Goal: Task Accomplishment & Management: Use online tool/utility

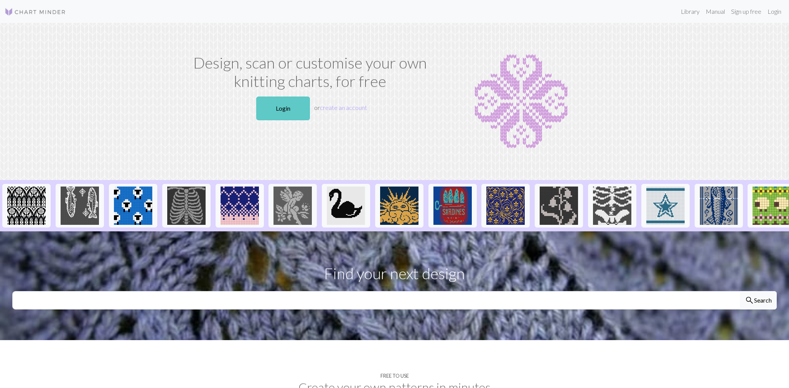
click at [293, 106] on link "Login" at bounding box center [283, 109] width 54 height 24
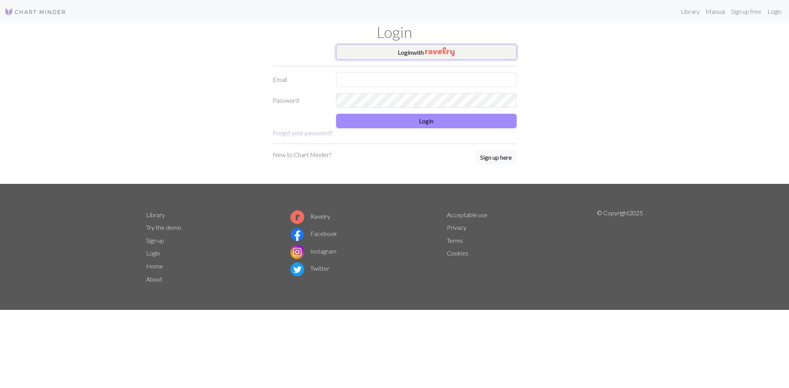
click at [406, 45] on button "Login with" at bounding box center [426, 51] width 181 height 15
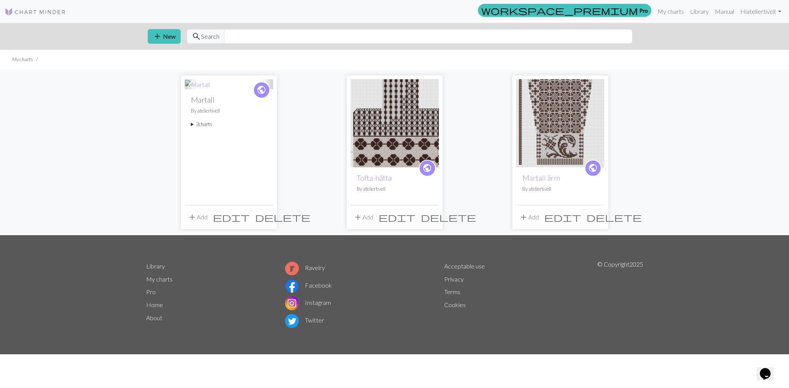
click at [578, 115] on img at bounding box center [560, 123] width 88 height 88
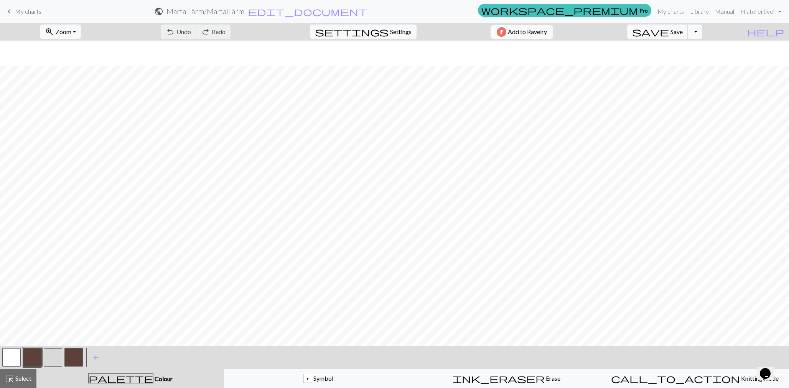
scroll to position [227, 0]
click at [81, 34] on button "zoom_in Zoom Zoom" at bounding box center [60, 32] width 41 height 15
click at [84, 103] on button "100%" at bounding box center [70, 104] width 61 height 12
click at [81, 34] on button "zoom_in Zoom Zoom" at bounding box center [60, 32] width 41 height 15
click at [67, 91] on button "50%" at bounding box center [70, 92] width 61 height 12
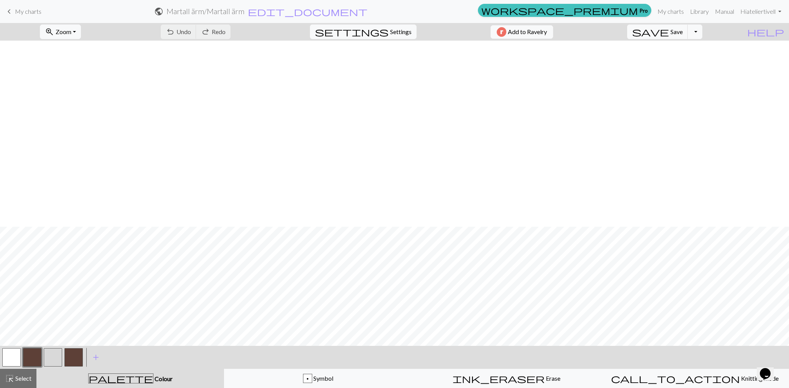
scroll to position [413, 0]
click at [49, 356] on button "button" at bounding box center [53, 358] width 18 height 18
click at [49, 359] on button "button" at bounding box center [53, 358] width 18 height 18
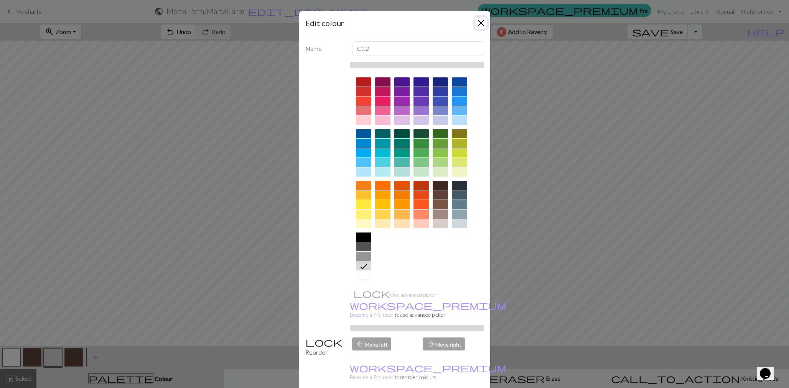
click at [478, 21] on button "Close" at bounding box center [481, 23] width 12 height 12
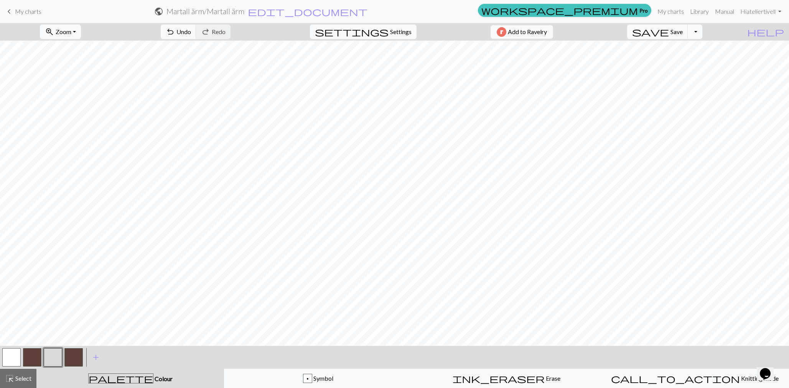
drag, startPoint x: 12, startPoint y: 354, endPoint x: 30, endPoint y: 349, distance: 18.0
click at [12, 354] on button "button" at bounding box center [11, 358] width 18 height 18
click at [36, 354] on button "button" at bounding box center [32, 358] width 18 height 18
click at [55, 357] on button "button" at bounding box center [53, 358] width 18 height 18
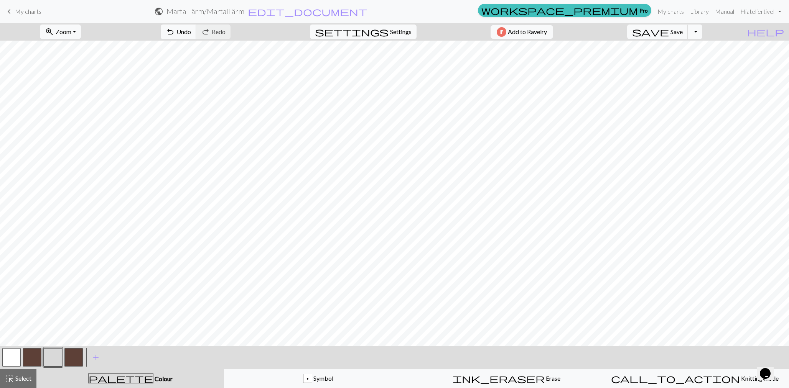
click at [29, 357] on button "button" at bounding box center [32, 358] width 18 height 18
click at [50, 355] on button "button" at bounding box center [53, 358] width 18 height 18
click at [28, 359] on button "button" at bounding box center [32, 358] width 18 height 18
drag, startPoint x: 48, startPoint y: 355, endPoint x: 89, endPoint y: 350, distance: 41.4
click at [48, 355] on button "button" at bounding box center [53, 358] width 18 height 18
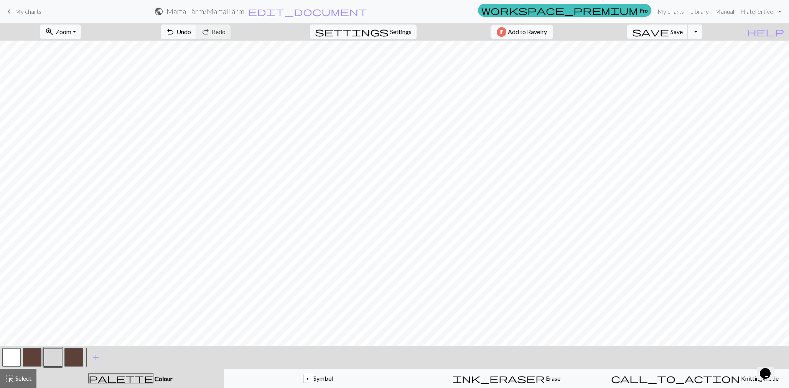
click at [50, 354] on button "button" at bounding box center [53, 358] width 18 height 18
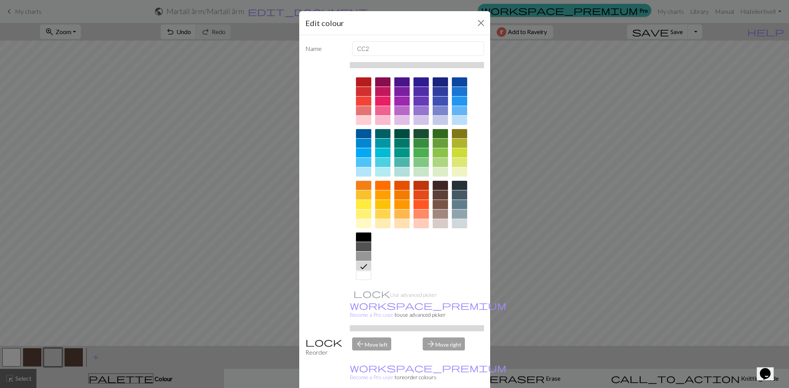
click at [366, 264] on icon at bounding box center [363, 266] width 9 height 9
click at [616, 283] on div "Edit colour Name CC2 Use advanced picker workspace_premium Become a Pro user to…" at bounding box center [394, 194] width 789 height 388
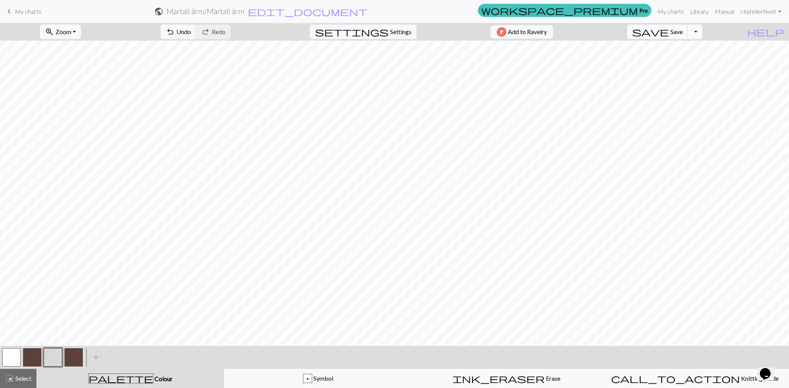
drag, startPoint x: 13, startPoint y: 355, endPoint x: 38, endPoint y: 350, distance: 25.2
click at [13, 355] on button "button" at bounding box center [11, 358] width 18 height 18
click at [33, 352] on button "button" at bounding box center [32, 358] width 18 height 18
drag, startPoint x: 28, startPoint y: 375, endPoint x: 71, endPoint y: 370, distance: 43.2
click at [28, 375] on div "highlight_alt Select Select" at bounding box center [18, 378] width 26 height 9
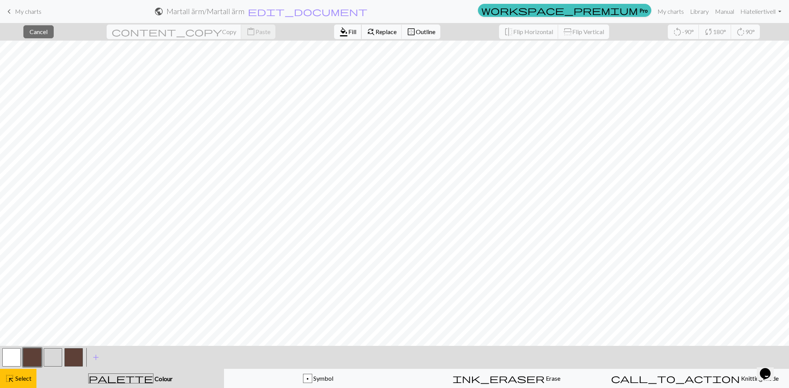
click at [348, 31] on span "Fill" at bounding box center [352, 31] width 8 height 7
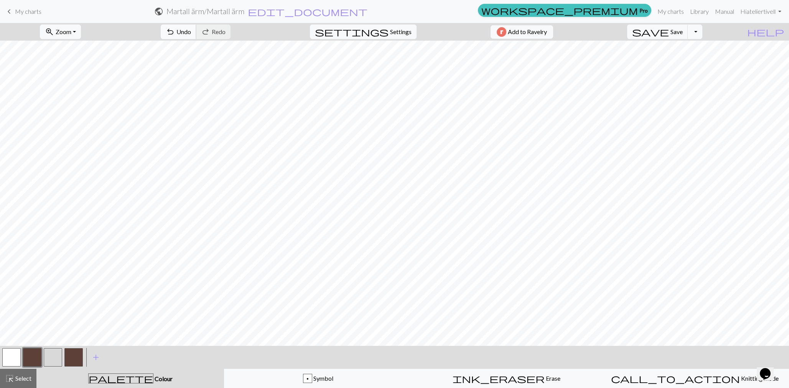
click at [191, 31] on span "Undo" at bounding box center [183, 31] width 15 height 7
click at [50, 360] on button "button" at bounding box center [53, 358] width 18 height 18
drag, startPoint x: 18, startPoint y: 381, endPoint x: 33, endPoint y: 376, distance: 16.3
click at [17, 381] on span "Select" at bounding box center [22, 378] width 17 height 7
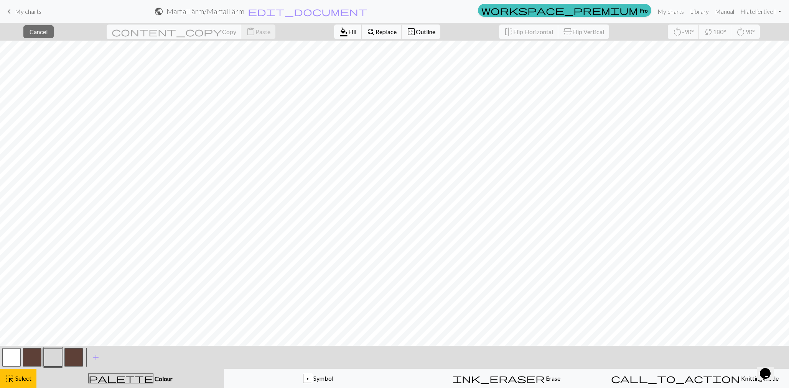
click at [339, 31] on span "format_color_fill" at bounding box center [343, 31] width 9 height 11
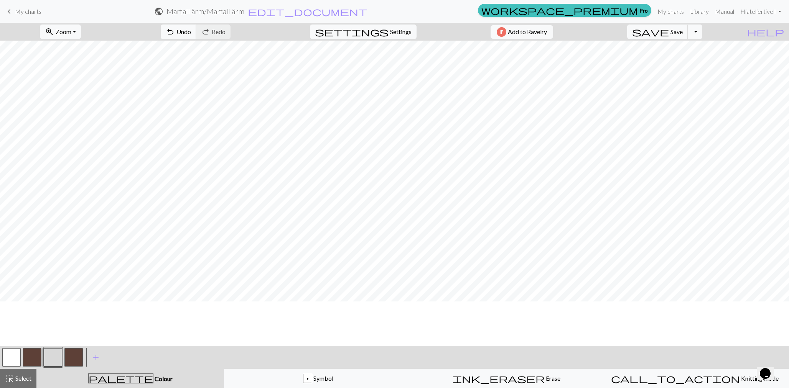
scroll to position [367, 0]
click at [32, 358] on button "button" at bounding box center [32, 358] width 18 height 18
click at [14, 383] on div "highlight_alt Select Select" at bounding box center [18, 378] width 26 height 9
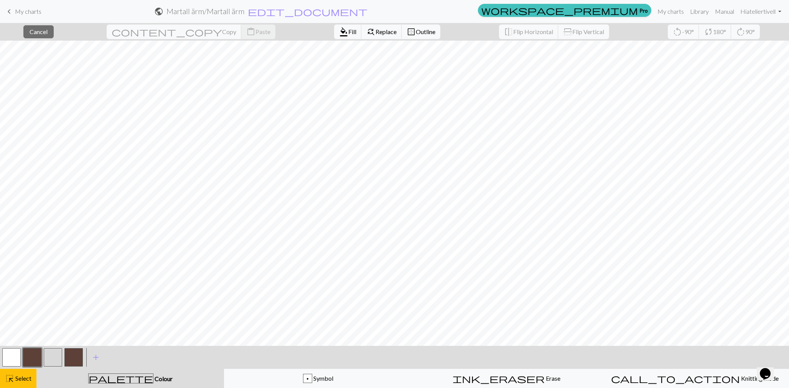
click at [53, 355] on button "button" at bounding box center [53, 358] width 18 height 18
click at [348, 28] on span "Fill" at bounding box center [352, 31] width 8 height 7
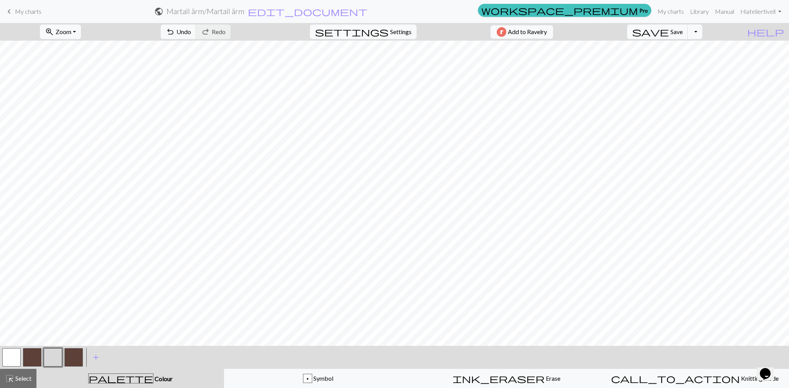
drag, startPoint x: 33, startPoint y: 359, endPoint x: 66, endPoint y: 348, distance: 34.1
click at [33, 359] on button "button" at bounding box center [32, 358] width 18 height 18
click at [688, 36] on button "save Save Save" at bounding box center [657, 32] width 61 height 15
click at [401, 32] on span "Settings" at bounding box center [400, 31] width 21 height 9
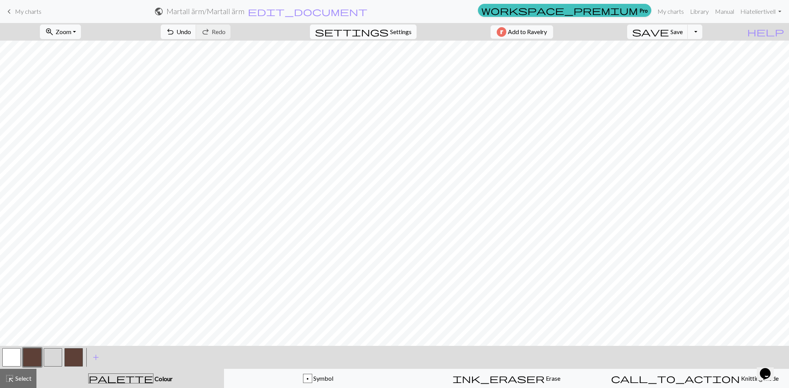
select select "aran"
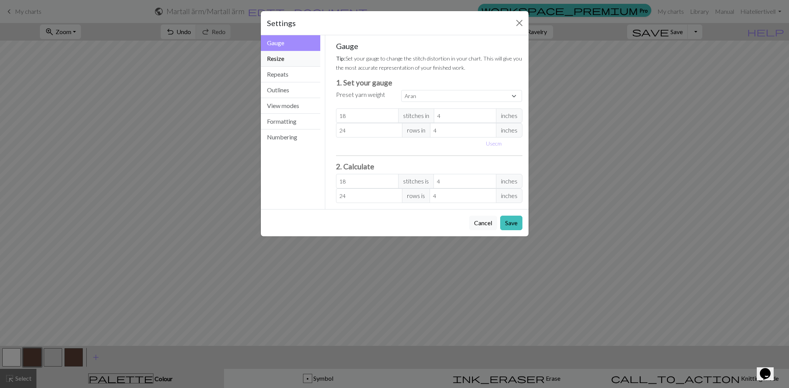
click at [291, 60] on button "Resize" at bounding box center [291, 59] width 60 height 16
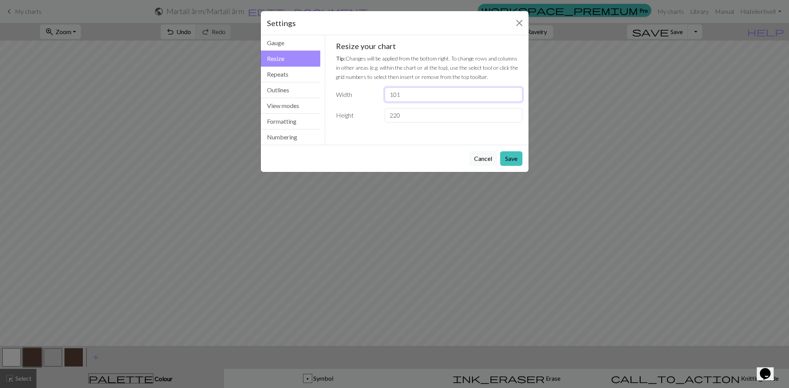
click at [513, 92] on input "101" at bounding box center [453, 94] width 137 height 15
click at [513, 92] on input "102" at bounding box center [453, 94] width 137 height 15
click at [513, 92] on input "103" at bounding box center [453, 94] width 137 height 15
click at [513, 92] on input "104" at bounding box center [453, 94] width 137 height 15
click at [513, 92] on input "105" at bounding box center [453, 94] width 137 height 15
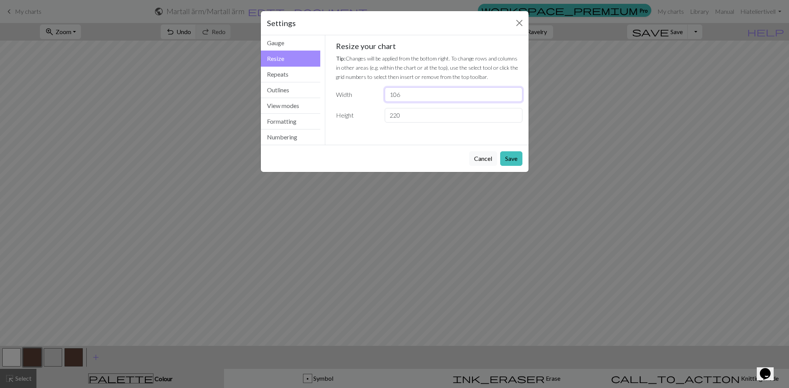
click at [513, 92] on input "106" at bounding box center [453, 94] width 137 height 15
click at [513, 92] on input "107" at bounding box center [453, 94] width 137 height 15
click at [513, 92] on input "108" at bounding box center [453, 94] width 137 height 15
click at [513, 92] on input "109" at bounding box center [453, 94] width 137 height 15
click at [513, 92] on input "127" at bounding box center [453, 94] width 137 height 15
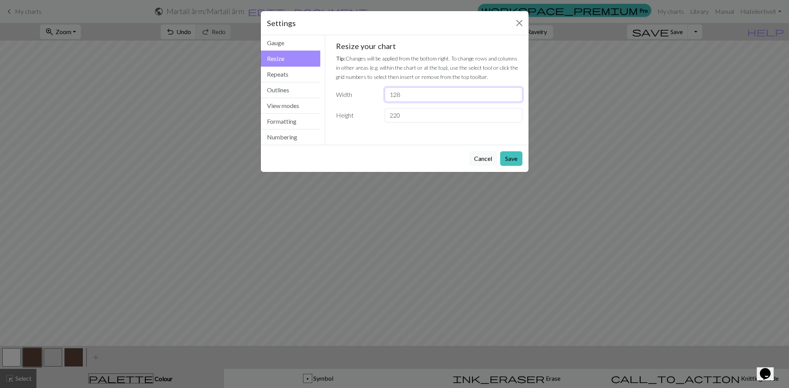
click at [513, 92] on input "128" at bounding box center [453, 94] width 137 height 15
click at [513, 92] on input "129" at bounding box center [453, 94] width 137 height 15
click at [513, 92] on input "130" at bounding box center [453, 94] width 137 height 15
click at [513, 92] on input "131" at bounding box center [453, 94] width 137 height 15
click at [513, 92] on input "132" at bounding box center [453, 94] width 137 height 15
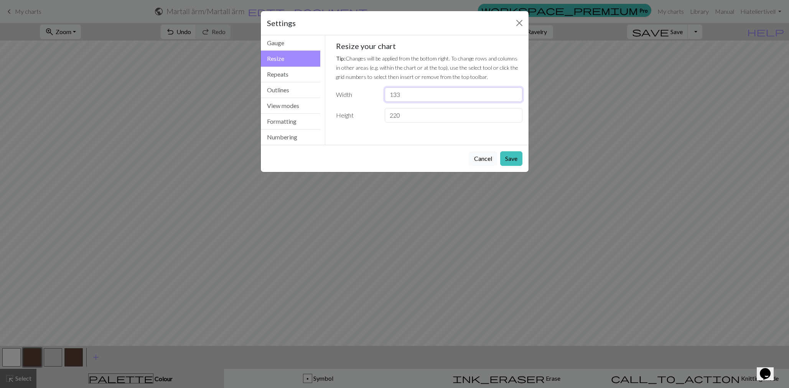
click at [513, 92] on input "133" at bounding box center [453, 94] width 137 height 15
click at [513, 92] on input "134" at bounding box center [453, 94] width 137 height 15
click at [513, 92] on input "135" at bounding box center [453, 94] width 137 height 15
click at [513, 92] on input "136" at bounding box center [453, 94] width 137 height 15
click at [513, 92] on input "137" at bounding box center [453, 94] width 137 height 15
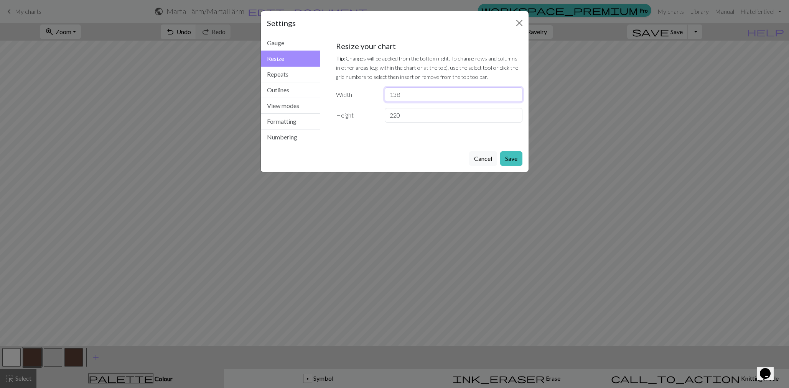
click at [513, 92] on input "138" at bounding box center [453, 94] width 137 height 15
click at [513, 92] on input "139" at bounding box center [453, 94] width 137 height 15
click at [513, 92] on input "140" at bounding box center [453, 94] width 137 height 15
click at [513, 92] on input "141" at bounding box center [453, 94] width 137 height 15
click at [513, 92] on input "142" at bounding box center [453, 94] width 137 height 15
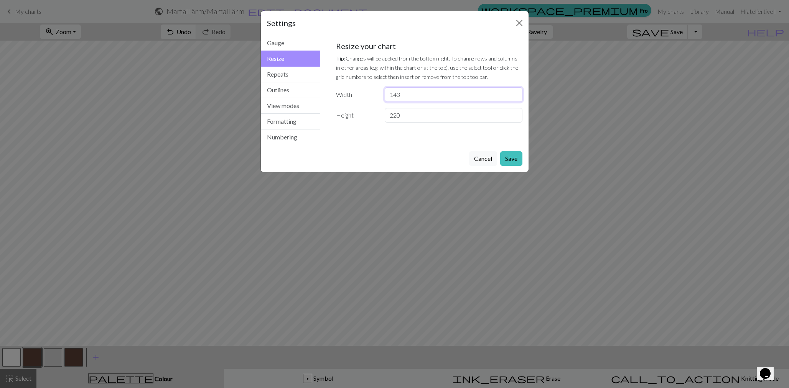
click at [513, 92] on input "143" at bounding box center [453, 94] width 137 height 15
click at [513, 92] on input "144" at bounding box center [453, 94] width 137 height 15
click at [513, 92] on input "145" at bounding box center [453, 94] width 137 height 15
click at [513, 92] on input "146" at bounding box center [453, 94] width 137 height 15
click at [513, 92] on input "147" at bounding box center [453, 94] width 137 height 15
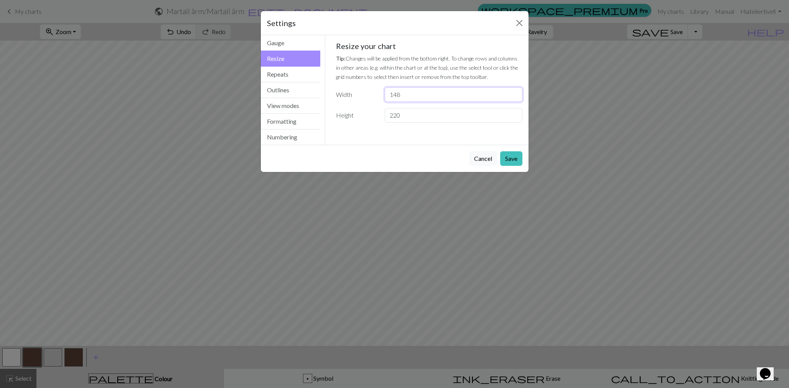
click at [513, 92] on input "148" at bounding box center [453, 94] width 137 height 15
click at [513, 92] on input "149" at bounding box center [453, 94] width 137 height 15
type input "150"
click at [513, 92] on input "150" at bounding box center [453, 94] width 137 height 15
click at [511, 160] on button "Save" at bounding box center [511, 158] width 22 height 15
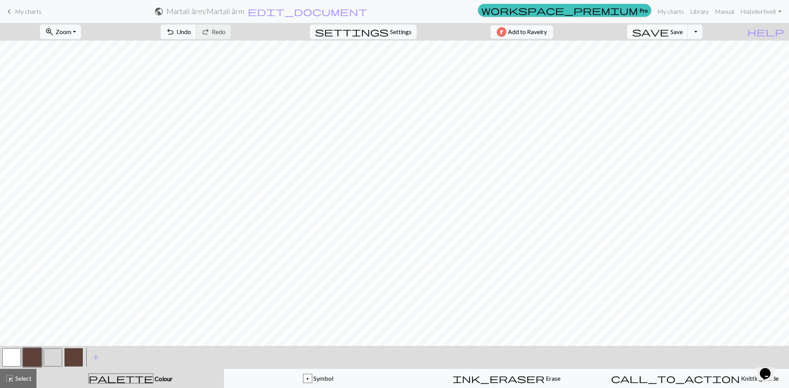
click at [54, 351] on button "button" at bounding box center [53, 358] width 18 height 18
click at [29, 356] on button "button" at bounding box center [32, 358] width 18 height 18
drag, startPoint x: 14, startPoint y: 354, endPoint x: 20, endPoint y: 352, distance: 6.2
click at [14, 354] on button "button" at bounding box center [11, 358] width 18 height 18
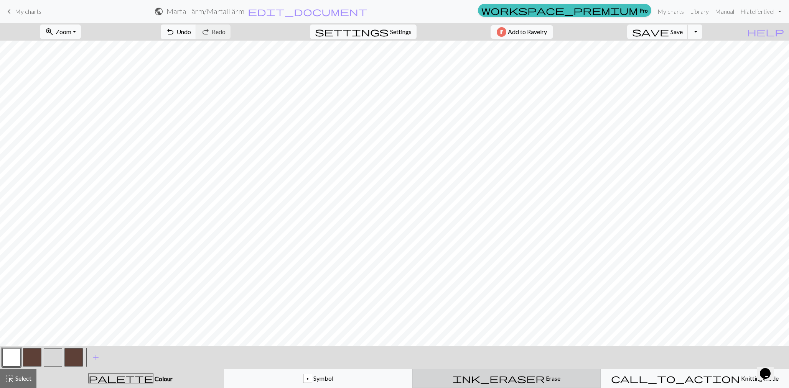
click at [501, 380] on span "ink_eraser" at bounding box center [499, 379] width 92 height 11
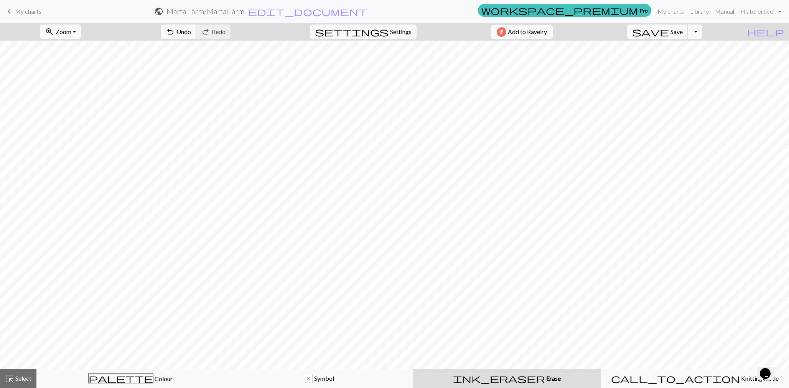
click at [175, 32] on span "undo" at bounding box center [170, 31] width 9 height 11
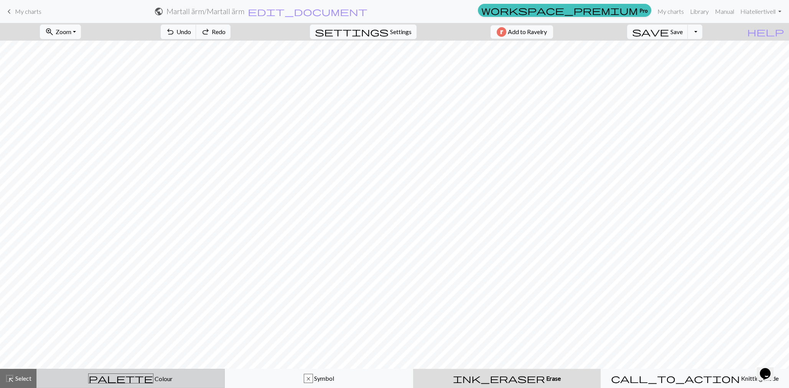
drag, startPoint x: 66, startPoint y: 383, endPoint x: 69, endPoint y: 379, distance: 4.9
click at [66, 383] on div "palette Colour Colour" at bounding box center [130, 379] width 178 height 10
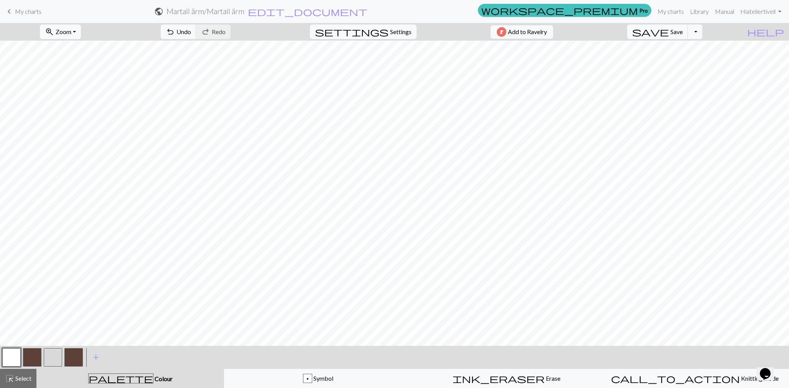
click at [51, 360] on button "button" at bounding box center [53, 358] width 18 height 18
drag, startPoint x: 27, startPoint y: 360, endPoint x: 35, endPoint y: 350, distance: 12.0
click at [27, 360] on button "button" at bounding box center [32, 358] width 18 height 18
click at [9, 360] on button "button" at bounding box center [11, 358] width 18 height 18
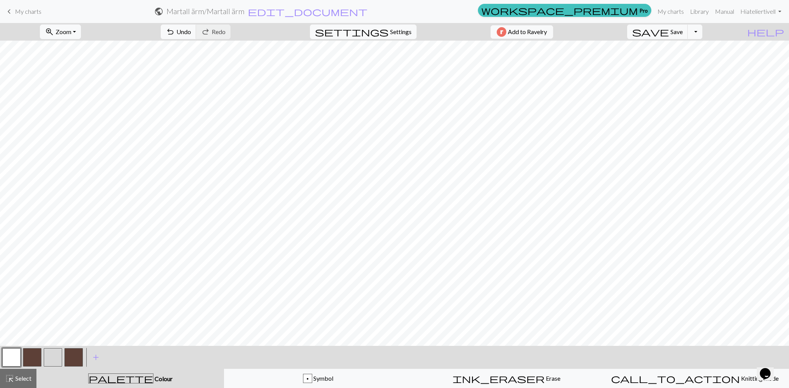
click at [28, 357] on button "button" at bounding box center [32, 358] width 18 height 18
click at [13, 353] on button "button" at bounding box center [11, 358] width 18 height 18
click at [47, 356] on button "button" at bounding box center [53, 358] width 18 height 18
click at [12, 354] on button "button" at bounding box center [11, 358] width 18 height 18
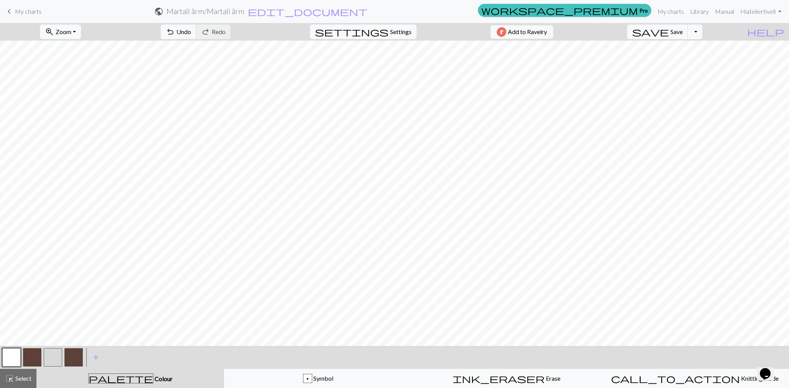
click at [25, 353] on button "button" at bounding box center [32, 358] width 18 height 18
click at [23, 349] on button "button" at bounding box center [32, 358] width 18 height 18
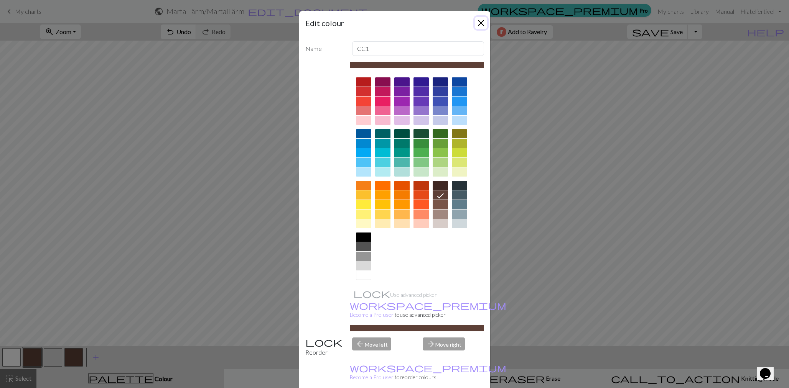
drag, startPoint x: 484, startPoint y: 17, endPoint x: 487, endPoint y: 29, distance: 12.6
click at [484, 17] on button "Close" at bounding box center [481, 23] width 12 height 12
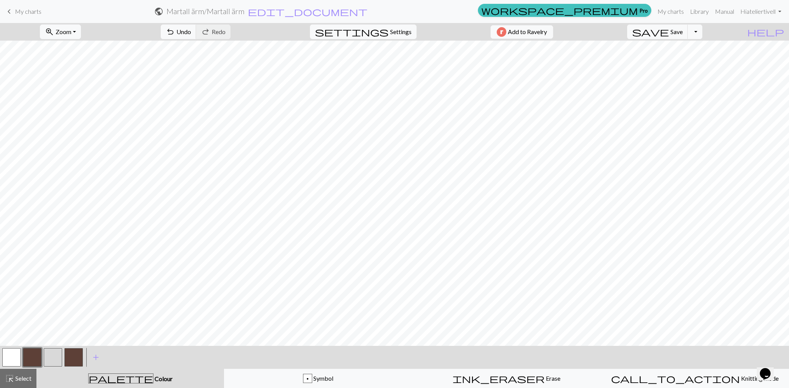
drag, startPoint x: 12, startPoint y: 355, endPoint x: 16, endPoint y: 351, distance: 6.0
click at [12, 355] on button "button" at bounding box center [11, 358] width 18 height 18
click at [19, 379] on span "Select" at bounding box center [22, 378] width 17 height 7
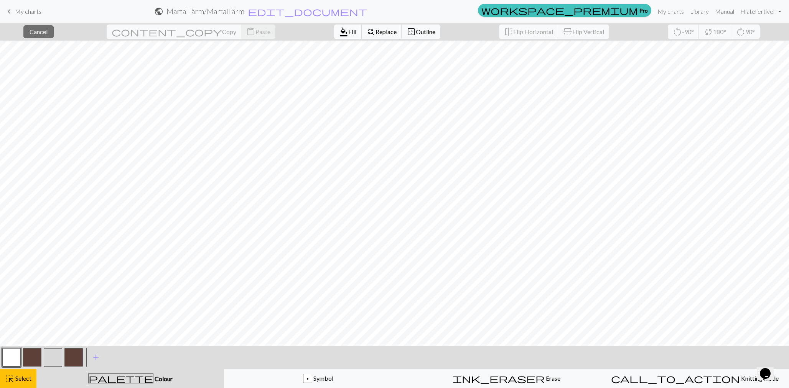
click at [339, 36] on span "format_color_fill" at bounding box center [343, 31] width 9 height 11
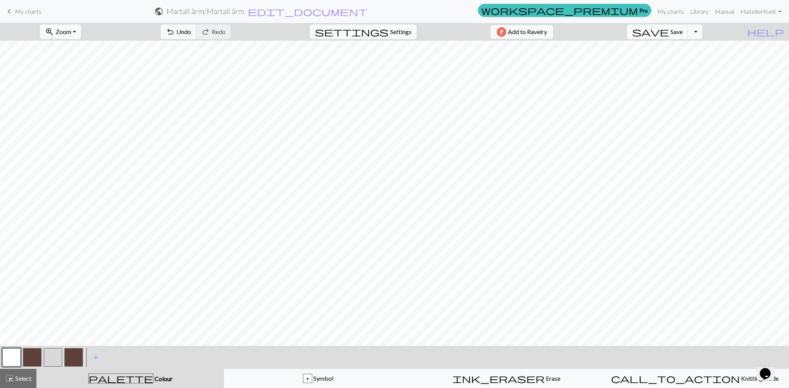
click at [30, 355] on button "button" at bounding box center [32, 358] width 18 height 18
click at [54, 353] on button "button" at bounding box center [53, 358] width 18 height 18
click at [7, 361] on button "button" at bounding box center [11, 358] width 18 height 18
drag, startPoint x: 15, startPoint y: 377, endPoint x: 60, endPoint y: 354, distance: 50.9
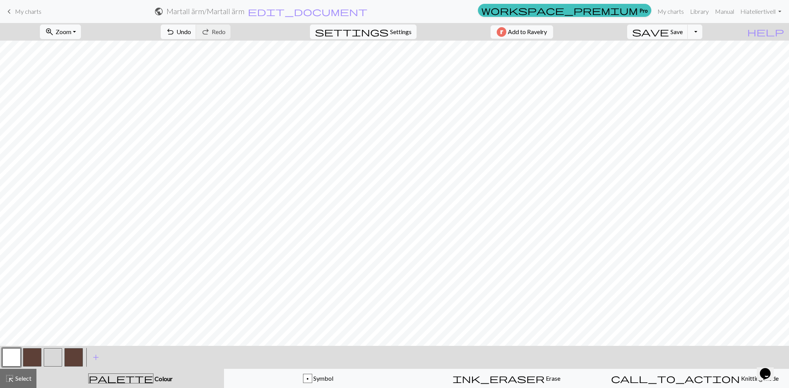
click at [14, 377] on span "Select" at bounding box center [22, 378] width 17 height 7
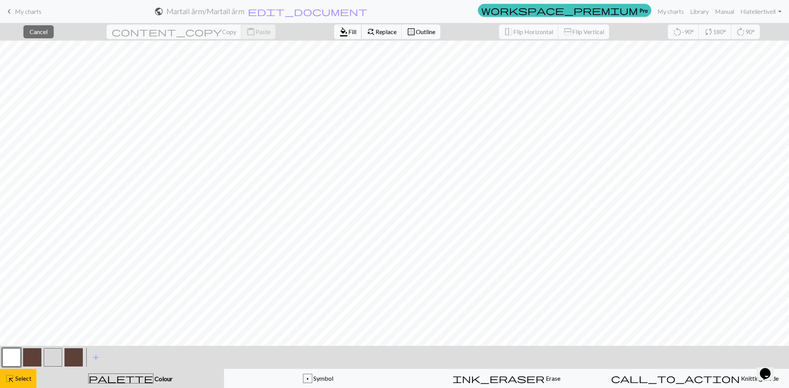
click at [348, 29] on span "Fill" at bounding box center [352, 31] width 8 height 7
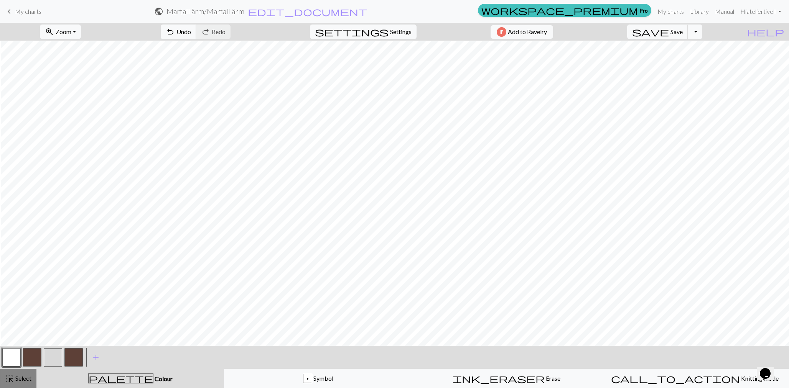
scroll to position [404, 7]
click at [27, 377] on span "Select" at bounding box center [22, 378] width 17 height 7
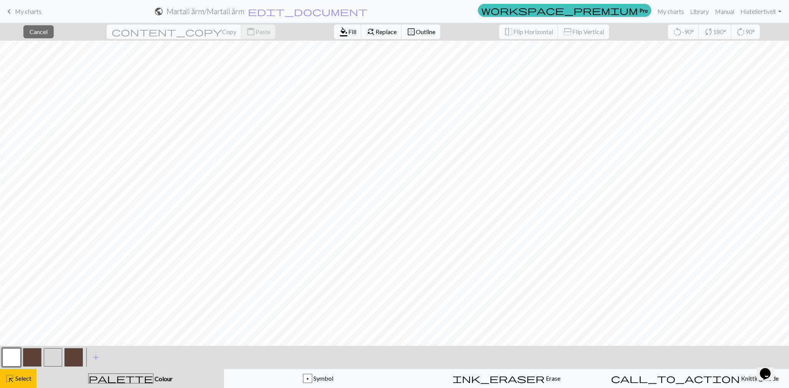
scroll to position [400, 7]
click at [59, 357] on button "button" at bounding box center [53, 358] width 18 height 18
click at [348, 32] on span "Fill" at bounding box center [352, 31] width 8 height 7
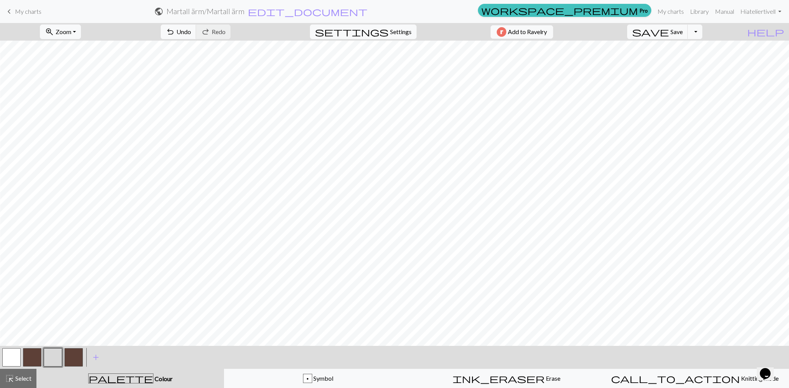
drag, startPoint x: 25, startPoint y: 379, endPoint x: 38, endPoint y: 373, distance: 14.1
click at [25, 379] on span "Select" at bounding box center [22, 378] width 17 height 7
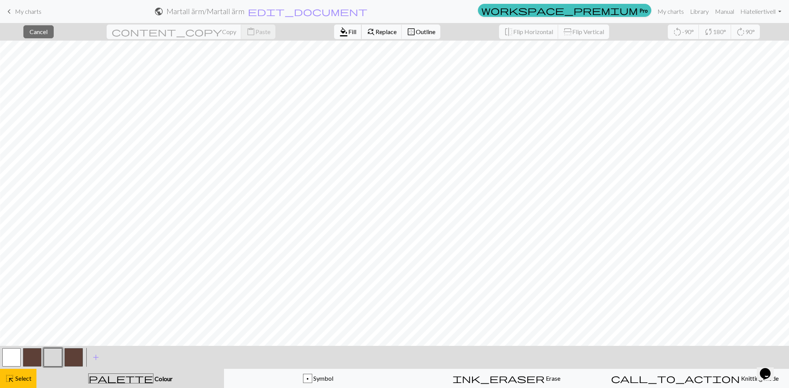
click at [339, 32] on span "format_color_fill" at bounding box center [343, 31] width 9 height 11
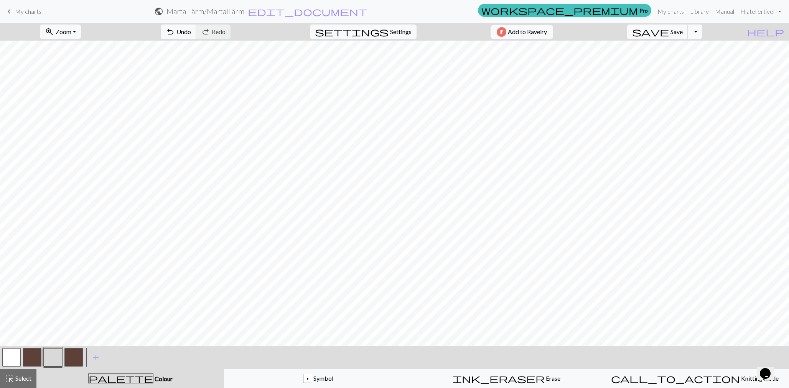
scroll to position [0, 7]
click at [23, 375] on span "Select" at bounding box center [22, 378] width 17 height 7
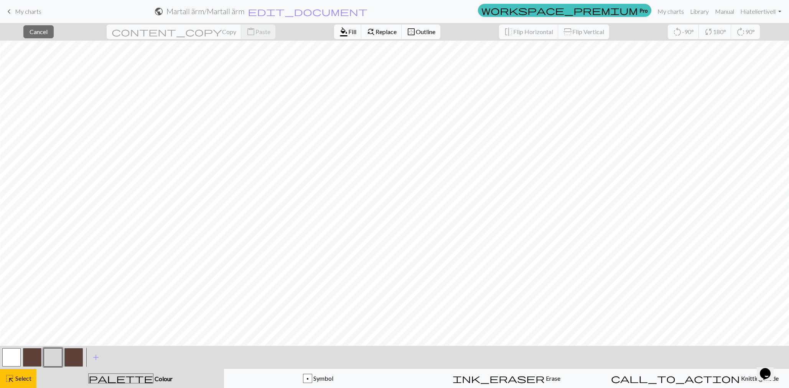
click at [12, 352] on button "button" at bounding box center [11, 358] width 18 height 18
click at [339, 32] on span "format_color_fill" at bounding box center [343, 31] width 9 height 11
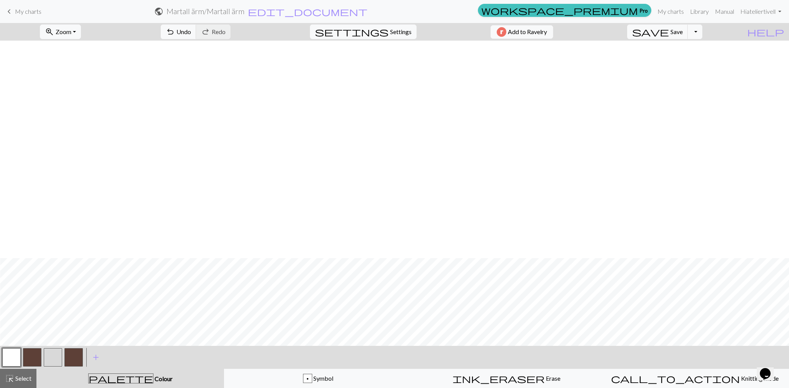
scroll to position [257, 7]
drag, startPoint x: 23, startPoint y: 380, endPoint x: 22, endPoint y: 377, distance: 4.0
click at [22, 377] on span "Select" at bounding box center [22, 378] width 17 height 7
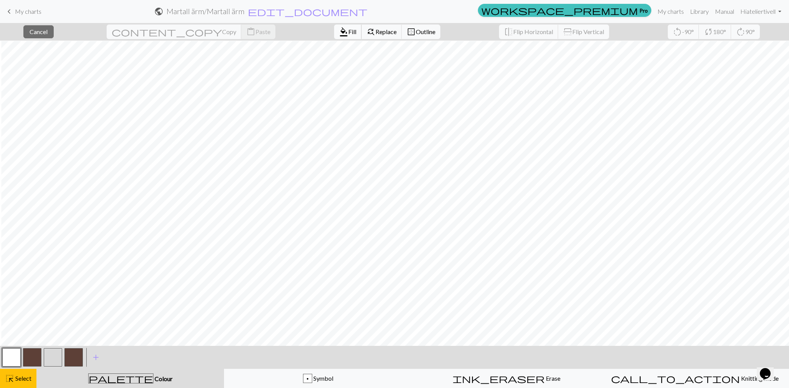
scroll to position [253, 7]
click at [339, 36] on span "format_color_fill" at bounding box center [343, 31] width 9 height 11
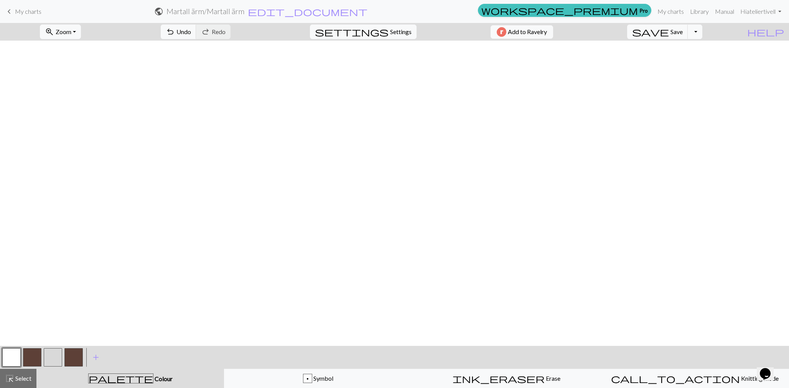
scroll to position [0, 7]
click at [49, 358] on button "button" at bounding box center [53, 358] width 18 height 18
click at [8, 379] on span "highlight_alt" at bounding box center [9, 379] width 9 height 11
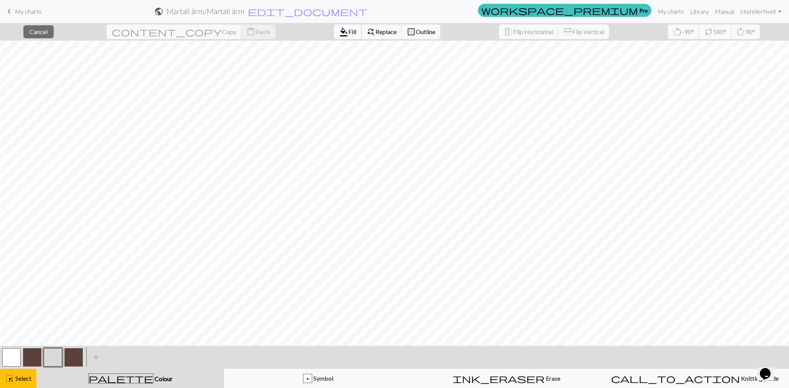
click at [339, 29] on span "format_color_fill" at bounding box center [343, 31] width 9 height 11
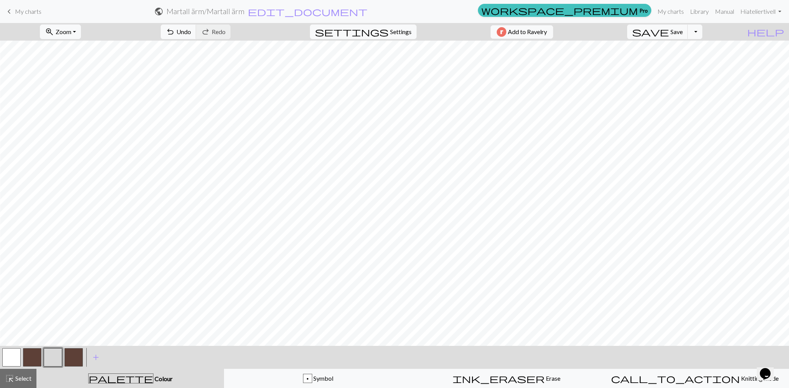
drag, startPoint x: 34, startPoint y: 356, endPoint x: 38, endPoint y: 351, distance: 6.5
click at [34, 355] on button "button" at bounding box center [32, 358] width 18 height 18
click at [14, 358] on button "button" at bounding box center [11, 358] width 18 height 18
click at [53, 349] on button "button" at bounding box center [53, 358] width 18 height 18
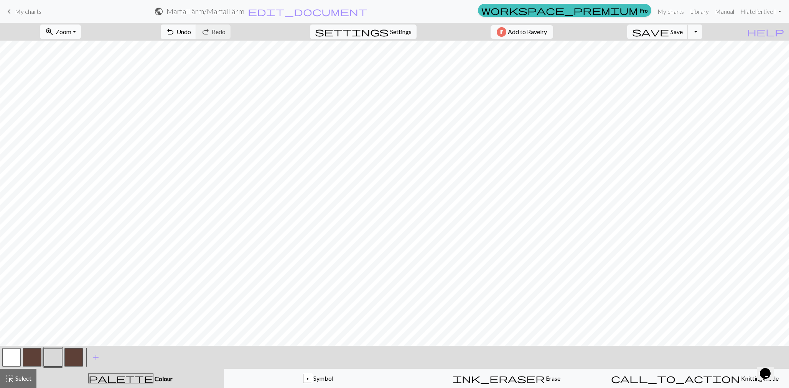
click at [71, 29] on span "Zoom" at bounding box center [64, 31] width 16 height 7
click at [75, 48] on button "Fit all" at bounding box center [70, 49] width 61 height 12
click at [81, 35] on button "zoom_in Zoom Zoom" at bounding box center [60, 32] width 41 height 15
click at [82, 74] on button "Fit height" at bounding box center [70, 73] width 61 height 12
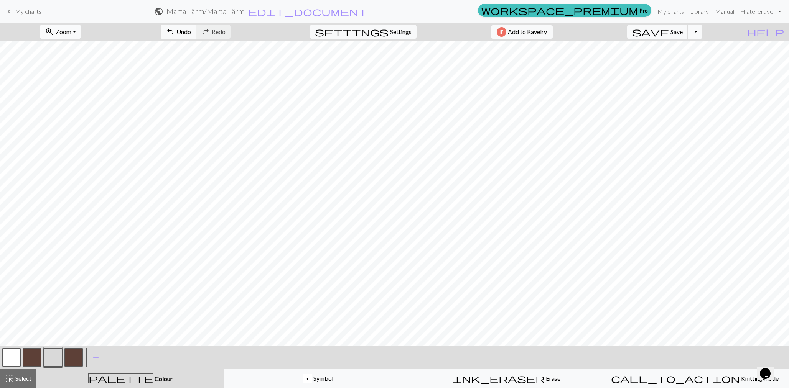
click at [81, 32] on button "zoom_in Zoom Zoom" at bounding box center [60, 32] width 41 height 15
click at [83, 46] on button "Fit all" at bounding box center [70, 49] width 61 height 12
click at [19, 378] on span "Select" at bounding box center [22, 378] width 17 height 7
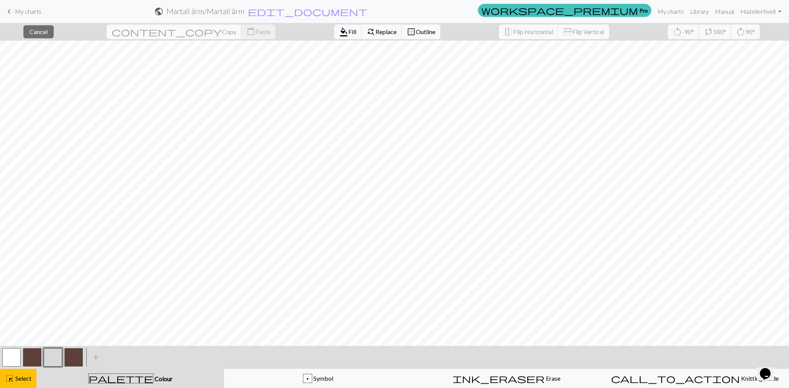
click at [14, 352] on button "button" at bounding box center [11, 358] width 18 height 18
click at [339, 29] on span "format_color_fill" at bounding box center [343, 31] width 9 height 11
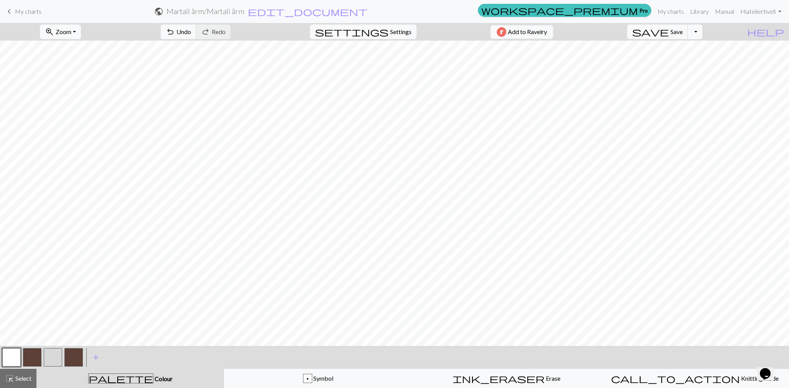
click at [53, 359] on button "button" at bounding box center [53, 358] width 18 height 18
click at [9, 356] on button "button" at bounding box center [11, 358] width 18 height 18
click at [15, 380] on span "Select" at bounding box center [22, 378] width 17 height 7
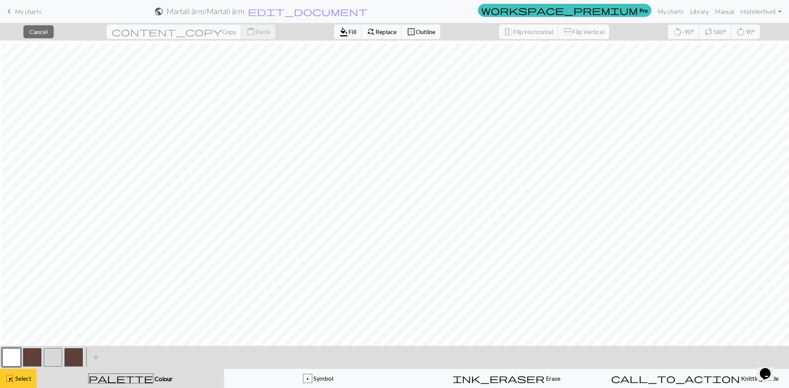
scroll to position [261, 2]
click at [348, 32] on span "Fill" at bounding box center [352, 31] width 8 height 7
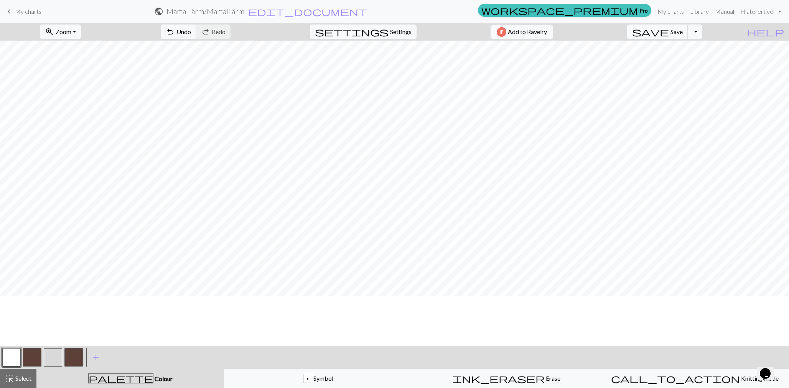
scroll to position [417, 2]
click at [49, 355] on button "button" at bounding box center [53, 358] width 18 height 18
click at [15, 380] on span "Select" at bounding box center [22, 378] width 17 height 7
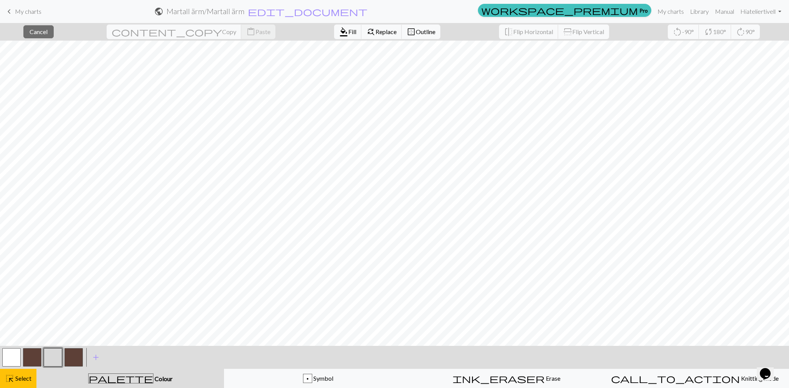
drag, startPoint x: 11, startPoint y: 361, endPoint x: 23, endPoint y: 349, distance: 16.5
click at [11, 361] on button "button" at bounding box center [11, 358] width 18 height 18
click at [348, 33] on span "Fill" at bounding box center [352, 31] width 8 height 7
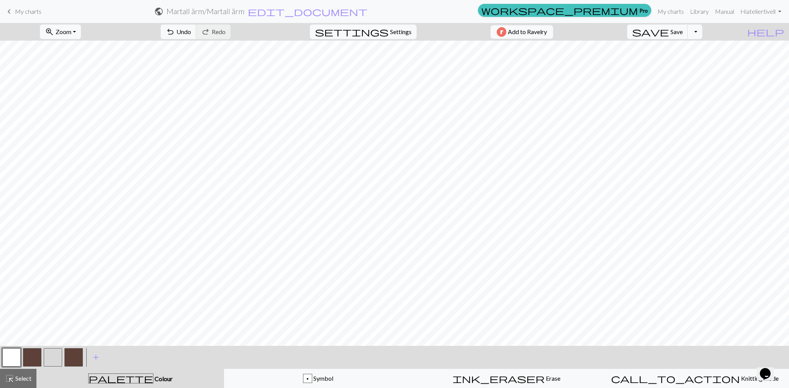
click at [52, 356] on button "button" at bounding box center [53, 358] width 18 height 18
drag, startPoint x: 32, startPoint y: 354, endPoint x: 35, endPoint y: 349, distance: 6.5
click at [32, 354] on button "button" at bounding box center [32, 358] width 18 height 18
drag, startPoint x: 6, startPoint y: 358, endPoint x: 55, endPoint y: 350, distance: 49.7
click at [6, 358] on button "button" at bounding box center [11, 358] width 18 height 18
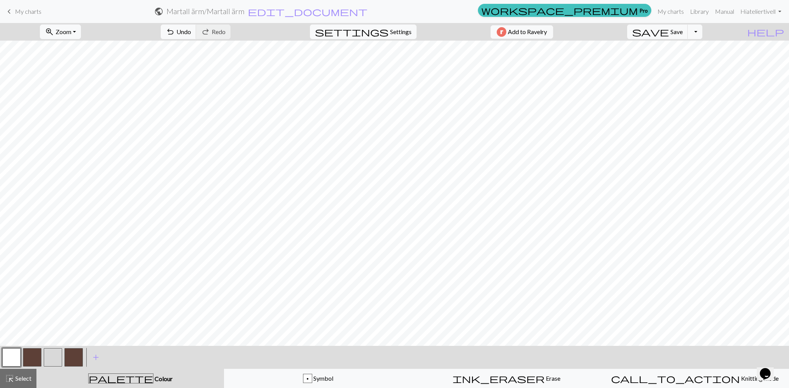
click at [49, 356] on button "button" at bounding box center [53, 358] width 18 height 18
click at [21, 380] on span "Select" at bounding box center [22, 378] width 17 height 7
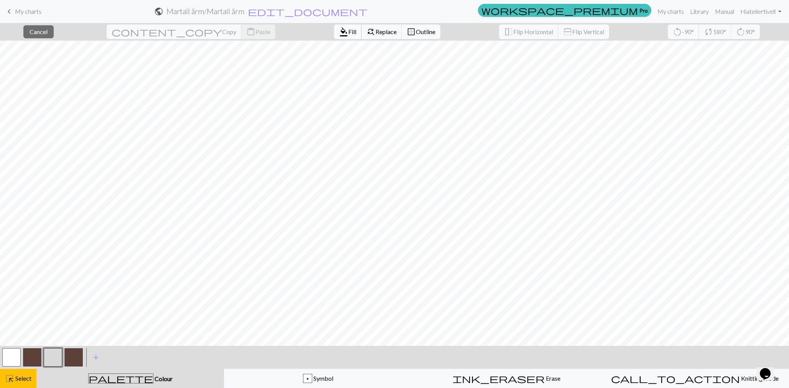
click at [339, 32] on span "format_color_fill" at bounding box center [343, 31] width 9 height 11
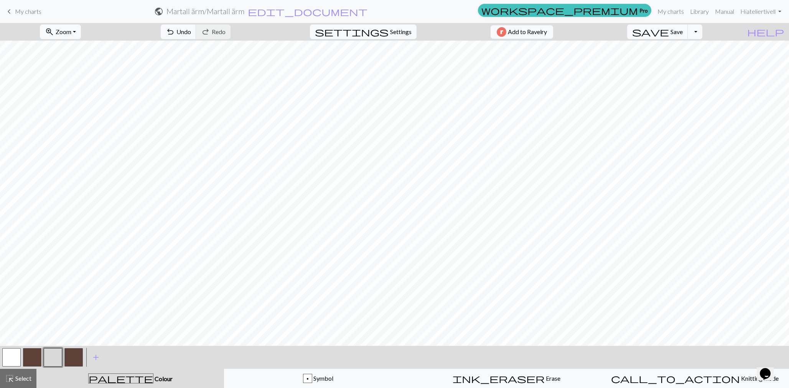
drag, startPoint x: 32, startPoint y: 359, endPoint x: 51, endPoint y: 350, distance: 21.6
click at [31, 359] on button "button" at bounding box center [32, 358] width 18 height 18
drag, startPoint x: 10, startPoint y: 362, endPoint x: 26, endPoint y: 355, distance: 17.7
click at [10, 362] on button "button" at bounding box center [11, 358] width 18 height 18
click at [31, 357] on button "button" at bounding box center [32, 358] width 18 height 18
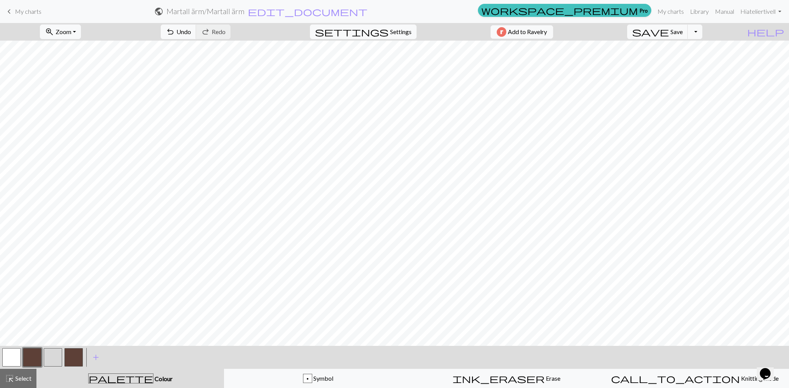
click at [16, 359] on button "button" at bounding box center [11, 358] width 18 height 18
click at [51, 357] on button "button" at bounding box center [53, 358] width 18 height 18
click at [19, 360] on button "button" at bounding box center [11, 358] width 18 height 18
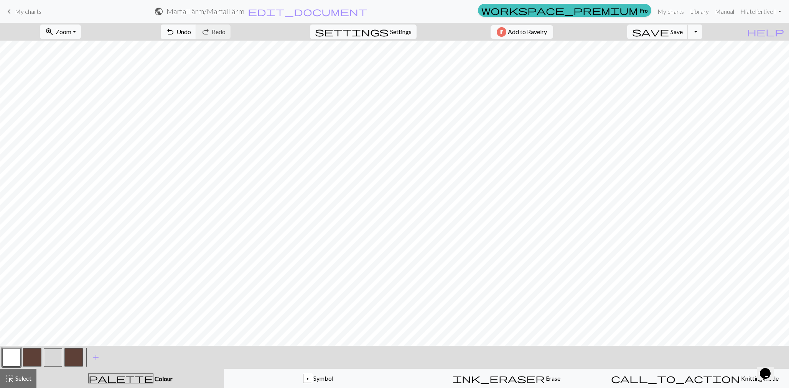
drag, startPoint x: 56, startPoint y: 355, endPoint x: 72, endPoint y: 347, distance: 17.8
click at [56, 355] on button "button" at bounding box center [53, 358] width 18 height 18
drag, startPoint x: 6, startPoint y: 354, endPoint x: 31, endPoint y: 346, distance: 26.4
click at [8, 354] on button "button" at bounding box center [11, 358] width 18 height 18
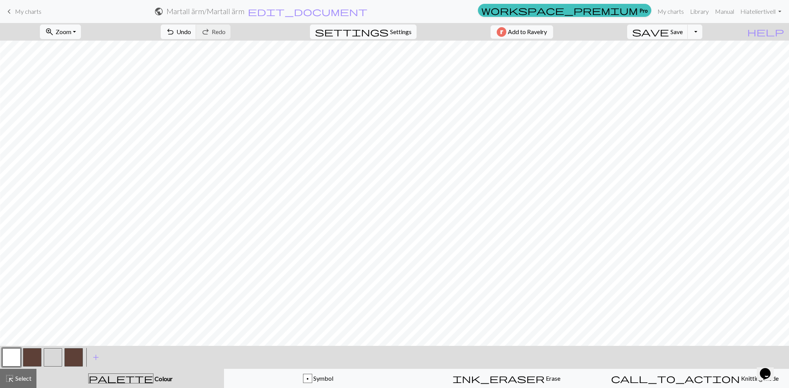
click at [51, 355] on button "button" at bounding box center [53, 358] width 18 height 18
drag, startPoint x: 19, startPoint y: 377, endPoint x: 12, endPoint y: 362, distance: 16.3
click at [19, 377] on span "Select" at bounding box center [22, 378] width 17 height 7
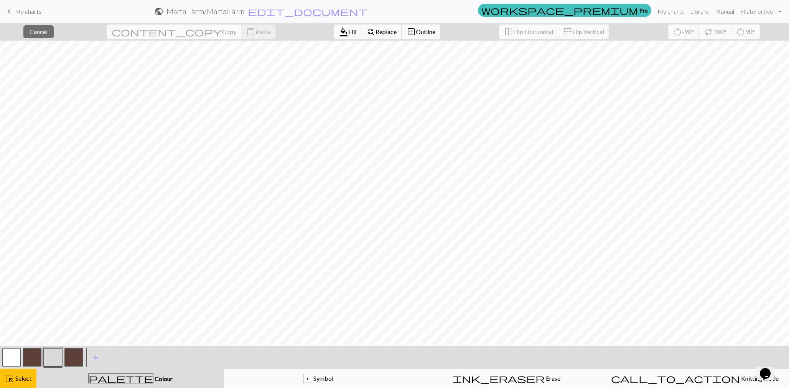
drag, startPoint x: 13, startPoint y: 360, endPoint x: 17, endPoint y: 355, distance: 6.6
click at [13, 360] on button "button" at bounding box center [11, 358] width 18 height 18
click at [348, 30] on span "Fill" at bounding box center [352, 31] width 8 height 7
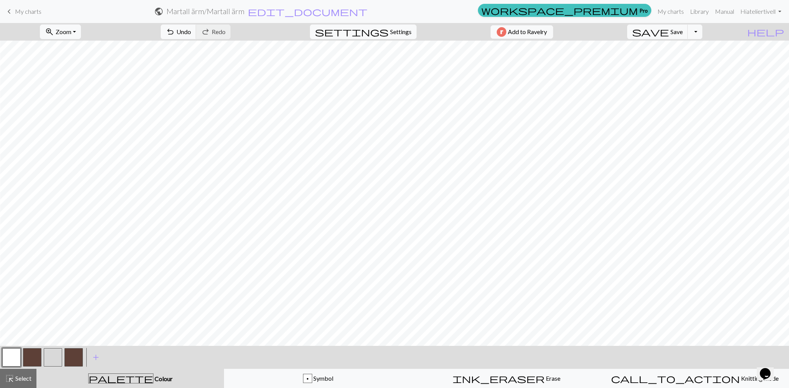
click at [50, 355] on button "button" at bounding box center [53, 358] width 18 height 18
click at [191, 34] on span "Undo" at bounding box center [183, 31] width 15 height 7
click at [191, 30] on span "Undo" at bounding box center [183, 31] width 15 height 7
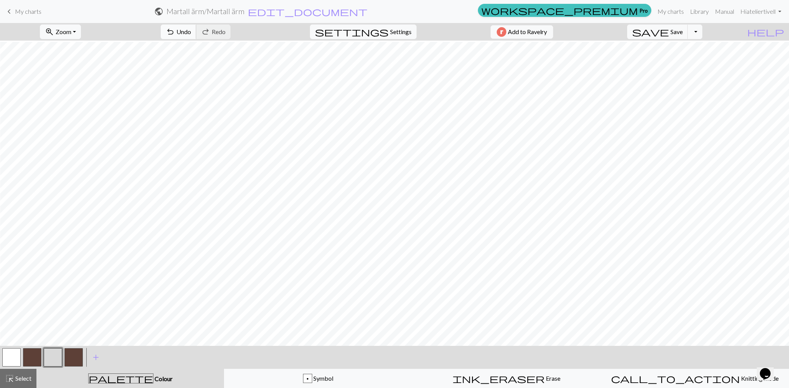
scroll to position [135, 3]
click at [12, 353] on button "button" at bounding box center [11, 358] width 18 height 18
click at [81, 32] on button "zoom_in Zoom Zoom" at bounding box center [60, 32] width 41 height 15
click at [83, 117] on button "150%" at bounding box center [70, 116] width 61 height 12
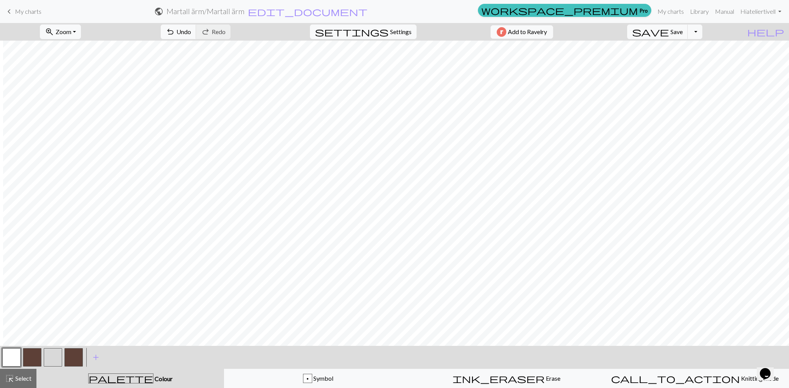
scroll to position [0, 1521]
click at [71, 30] on span "Zoom" at bounding box center [64, 31] width 16 height 7
click at [76, 47] on button "Fit all" at bounding box center [70, 49] width 61 height 12
click at [52, 355] on button "button" at bounding box center [53, 358] width 18 height 18
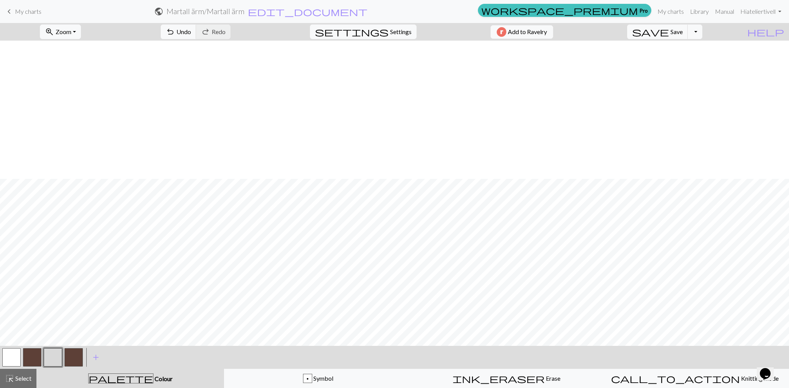
scroll to position [293, 0]
click at [14, 354] on button "button" at bounding box center [11, 358] width 18 height 18
drag, startPoint x: 51, startPoint y: 357, endPoint x: 55, endPoint y: 352, distance: 6.2
click at [50, 357] on button "button" at bounding box center [53, 358] width 18 height 18
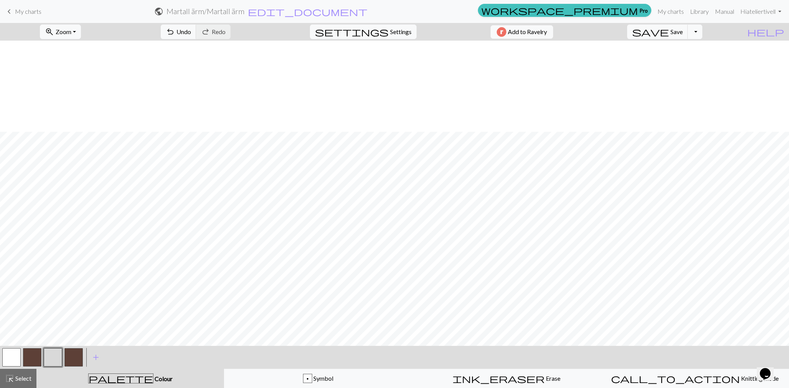
scroll to position [211, 1]
drag, startPoint x: 11, startPoint y: 352, endPoint x: 15, endPoint y: 350, distance: 5.1
click at [11, 352] on button "button" at bounding box center [11, 358] width 18 height 18
click at [49, 356] on button "button" at bounding box center [53, 358] width 18 height 18
click at [71, 31] on span "Zoom" at bounding box center [64, 31] width 16 height 7
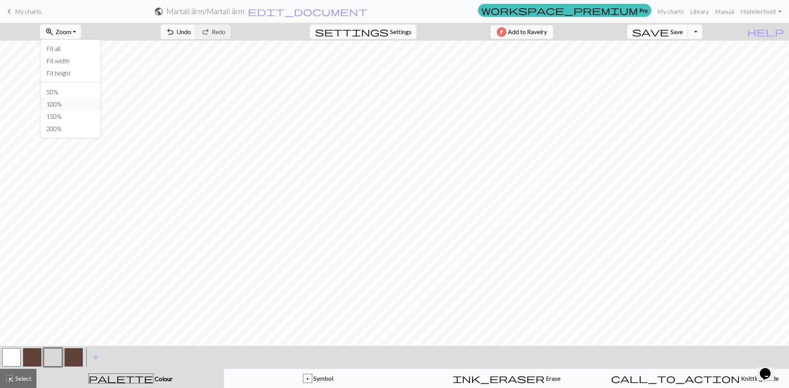
click at [69, 102] on button "100%" at bounding box center [70, 104] width 61 height 12
click at [669, 33] on span "save" at bounding box center [650, 31] width 37 height 11
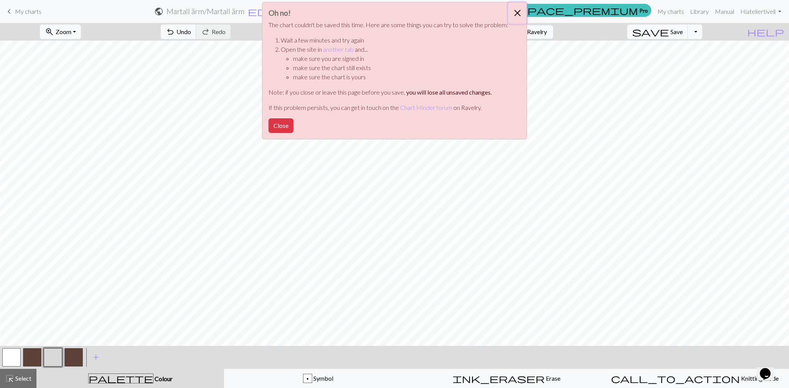
click at [517, 13] on button "Close" at bounding box center [517, 12] width 18 height 21
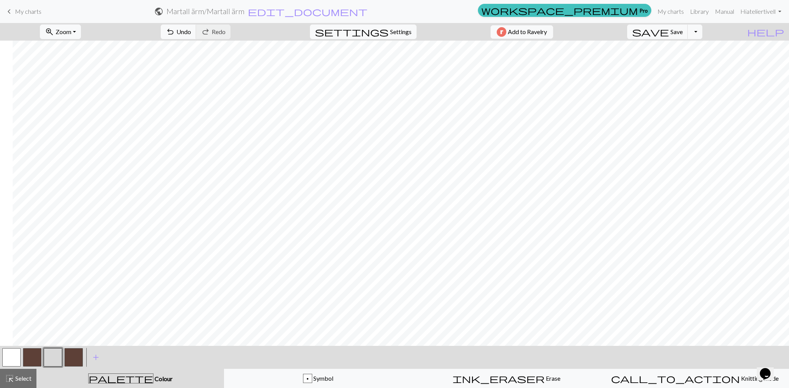
scroll to position [0, 50]
click at [34, 355] on button "button" at bounding box center [32, 358] width 18 height 18
drag, startPoint x: 53, startPoint y: 359, endPoint x: 57, endPoint y: 357, distance: 5.3
click at [54, 359] on button "button" at bounding box center [53, 358] width 18 height 18
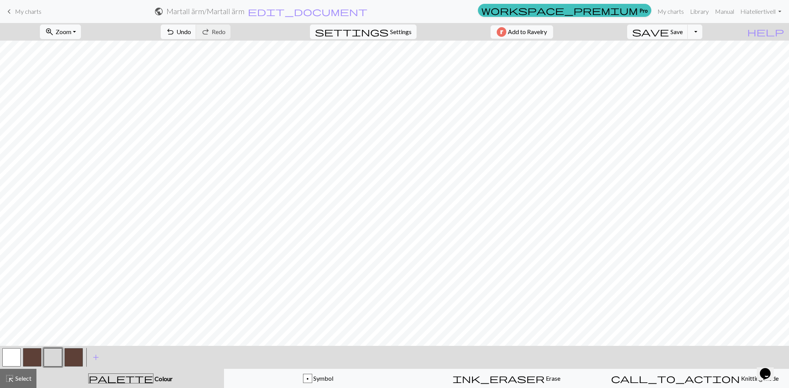
scroll to position [1042, 523]
drag, startPoint x: 29, startPoint y: 359, endPoint x: 37, endPoint y: 352, distance: 10.3
click at [29, 359] on button "button" at bounding box center [32, 358] width 18 height 18
drag, startPoint x: 13, startPoint y: 355, endPoint x: 26, endPoint y: 347, distance: 16.2
click at [13, 355] on button "button" at bounding box center [11, 358] width 18 height 18
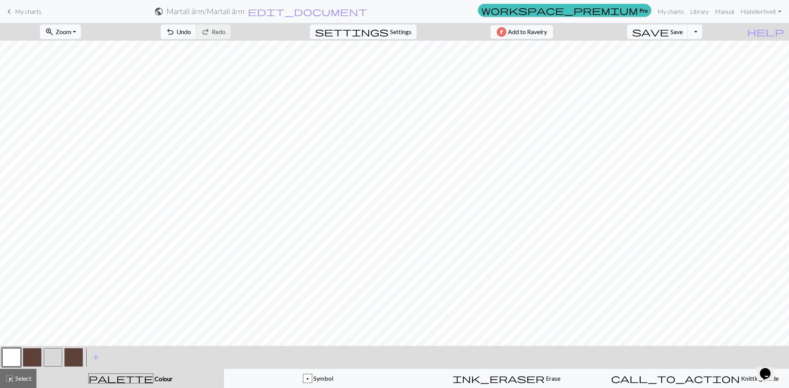
drag, startPoint x: 56, startPoint y: 355, endPoint x: 63, endPoint y: 350, distance: 8.5
click at [56, 355] on button "button" at bounding box center [53, 358] width 18 height 18
drag, startPoint x: 15, startPoint y: 360, endPoint x: 30, endPoint y: 351, distance: 17.4
click at [15, 360] on button "button" at bounding box center [11, 358] width 18 height 18
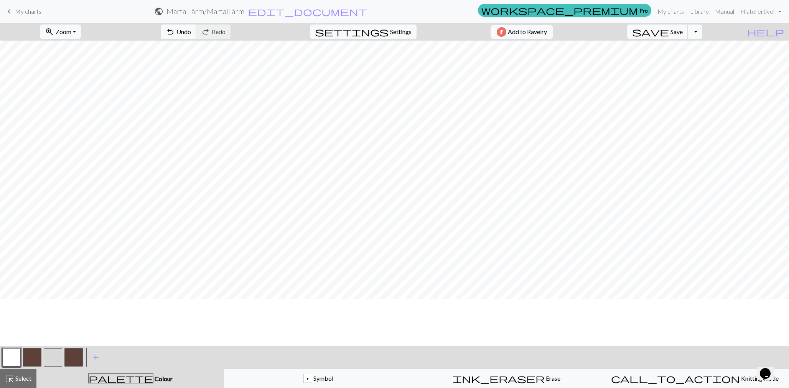
scroll to position [884, 701]
drag, startPoint x: 61, startPoint y: 356, endPoint x: 67, endPoint y: 349, distance: 8.4
click at [61, 356] on button "button" at bounding box center [53, 358] width 18 height 18
drag, startPoint x: 33, startPoint y: 355, endPoint x: 42, endPoint y: 348, distance: 11.4
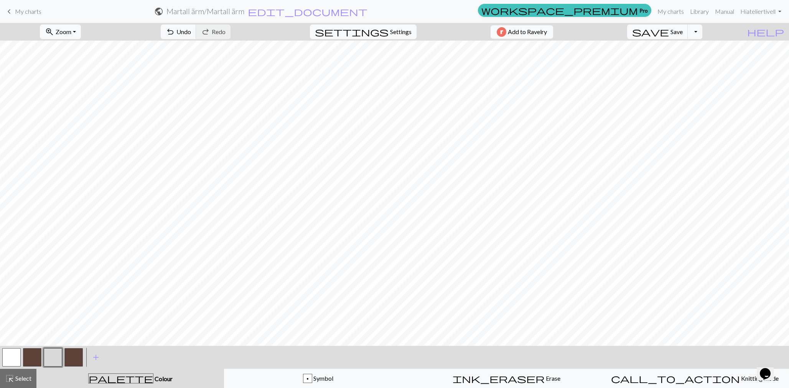
click at [33, 355] on button "button" at bounding box center [32, 358] width 18 height 18
click at [50, 355] on button "button" at bounding box center [53, 358] width 18 height 18
drag, startPoint x: 20, startPoint y: 380, endPoint x: 29, endPoint y: 348, distance: 33.2
click at [18, 377] on span "Select" at bounding box center [22, 378] width 17 height 7
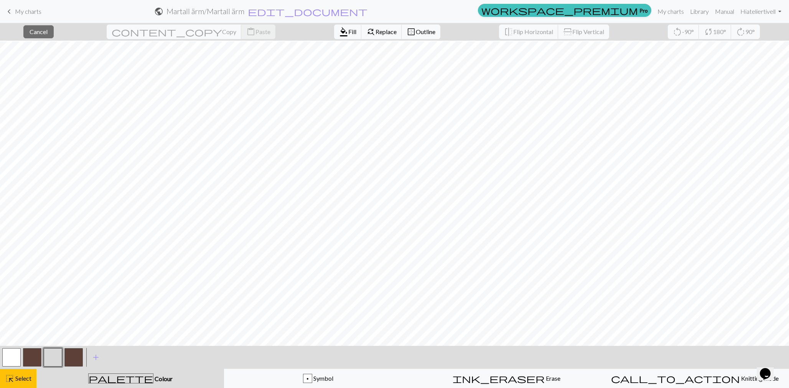
scroll to position [1047, 421]
click at [334, 35] on button "format_color_fill Fill" at bounding box center [348, 32] width 28 height 15
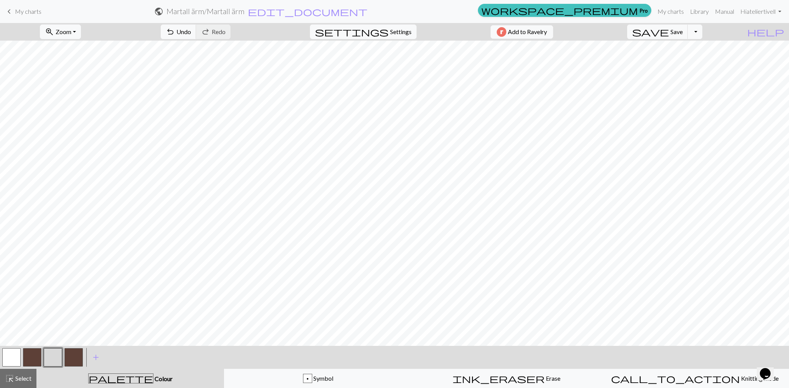
click at [35, 356] on button "button" at bounding box center [32, 358] width 18 height 18
click at [51, 352] on button "button" at bounding box center [53, 358] width 18 height 18
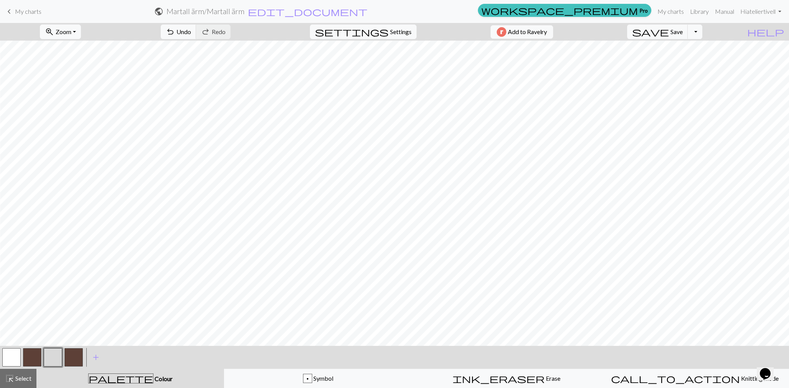
drag, startPoint x: 13, startPoint y: 352, endPoint x: 20, endPoint y: 351, distance: 7.0
click at [13, 352] on button "button" at bounding box center [11, 358] width 18 height 18
click at [49, 356] on button "button" at bounding box center [53, 358] width 18 height 18
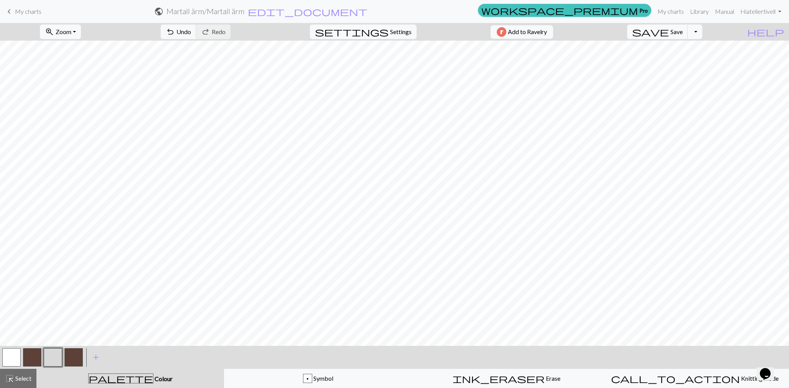
scroll to position [0, 0]
drag, startPoint x: 10, startPoint y: 354, endPoint x: 18, endPoint y: 347, distance: 10.6
click at [11, 354] on button "button" at bounding box center [11, 358] width 18 height 18
click at [55, 351] on button "button" at bounding box center [53, 358] width 18 height 18
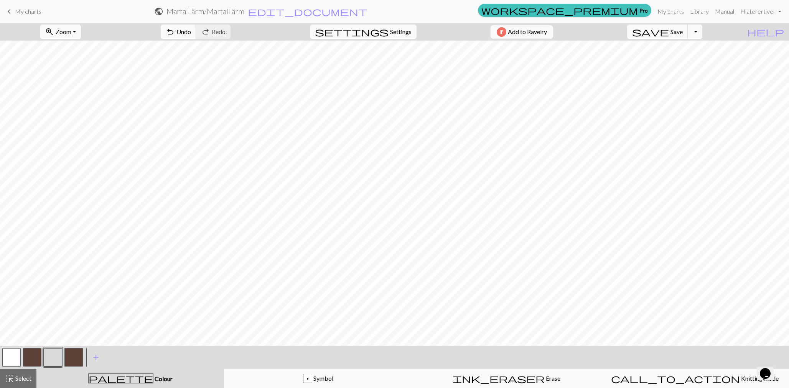
click at [8, 355] on button "button" at bounding box center [11, 358] width 18 height 18
drag, startPoint x: 51, startPoint y: 354, endPoint x: 56, endPoint y: 350, distance: 6.3
click at [52, 353] on button "button" at bounding box center [53, 358] width 18 height 18
click at [10, 353] on button "button" at bounding box center [11, 358] width 18 height 18
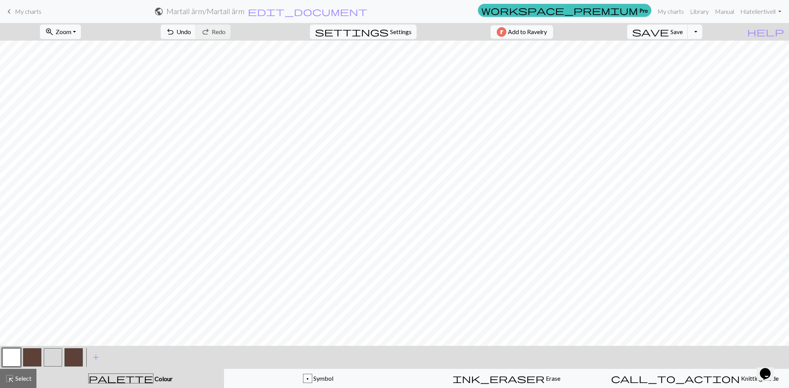
click at [33, 357] on button "button" at bounding box center [32, 358] width 18 height 18
click at [191, 32] on span "Undo" at bounding box center [183, 31] width 15 height 7
click at [81, 30] on button "zoom_in Zoom Zoom" at bounding box center [60, 32] width 41 height 15
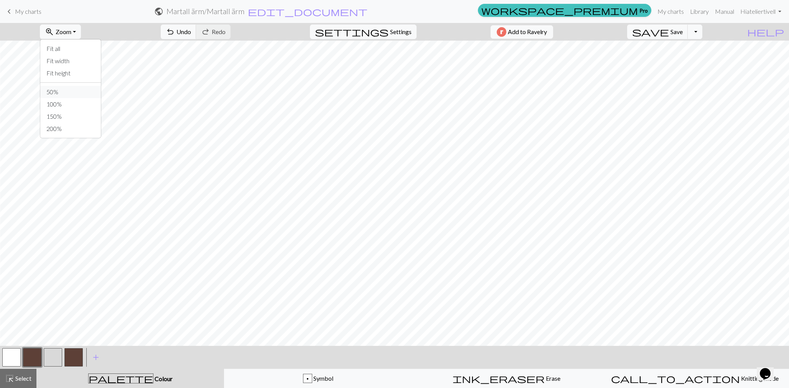
click at [66, 90] on button "50%" at bounding box center [70, 92] width 61 height 12
drag, startPoint x: 21, startPoint y: 376, endPoint x: 40, endPoint y: 368, distance: 20.8
click at [20, 376] on span "Select" at bounding box center [22, 378] width 17 height 7
click at [52, 356] on button "button" at bounding box center [53, 357] width 18 height 18
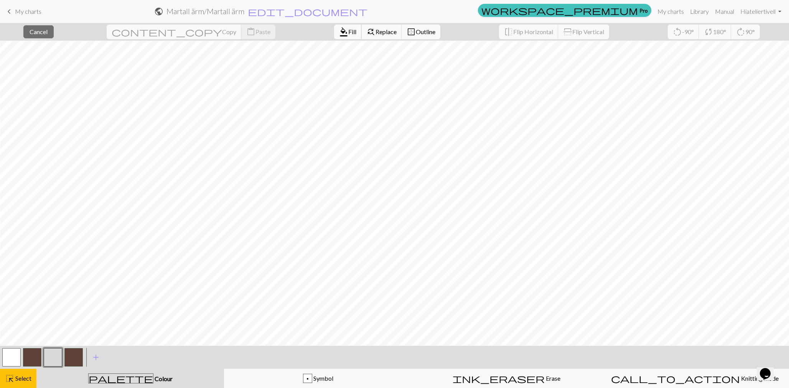
click at [334, 27] on button "format_color_fill Fill" at bounding box center [348, 32] width 28 height 15
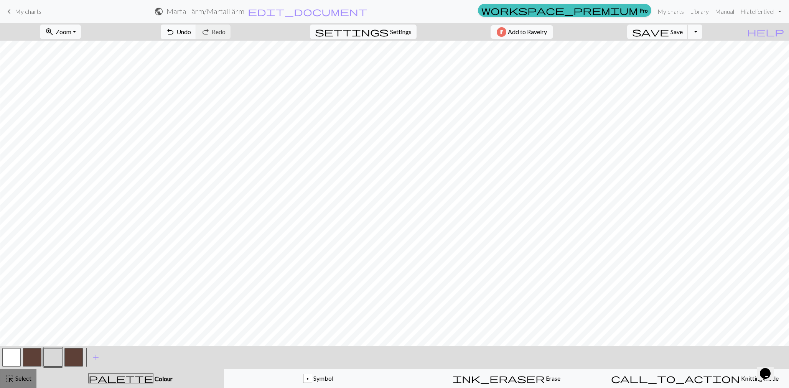
click at [28, 377] on span "Select" at bounding box center [22, 378] width 17 height 7
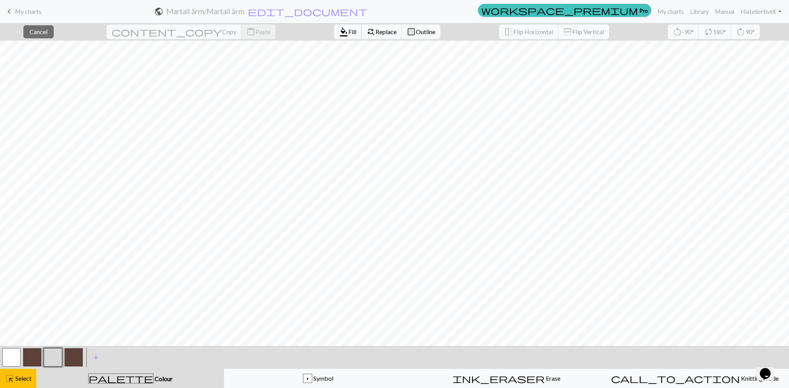
click at [339, 31] on span "format_color_fill" at bounding box center [343, 31] width 9 height 11
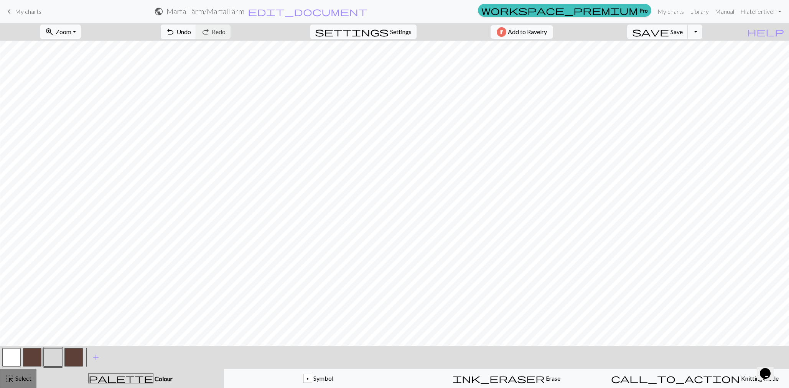
click at [18, 378] on span "Select" at bounding box center [22, 378] width 17 height 7
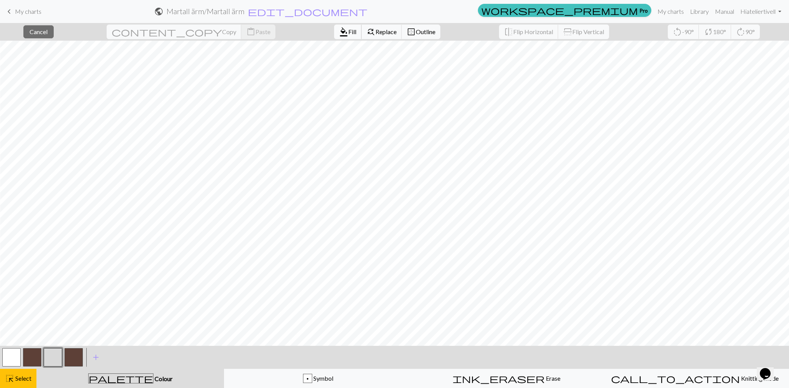
click at [339, 32] on span "format_color_fill" at bounding box center [343, 31] width 9 height 11
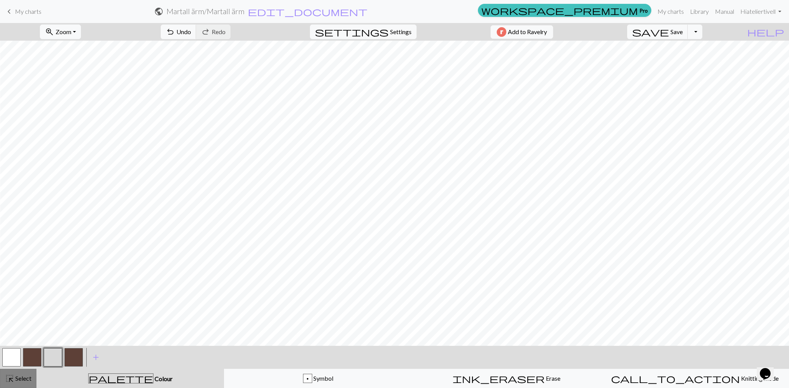
click at [16, 379] on span "Select" at bounding box center [22, 378] width 17 height 7
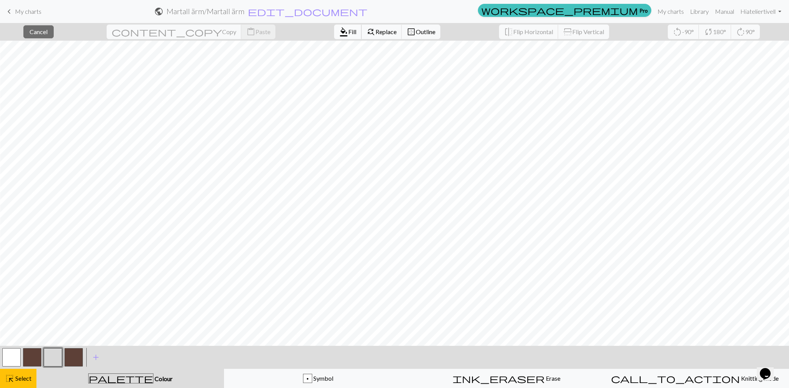
click at [348, 33] on span "Fill" at bounding box center [352, 31] width 8 height 7
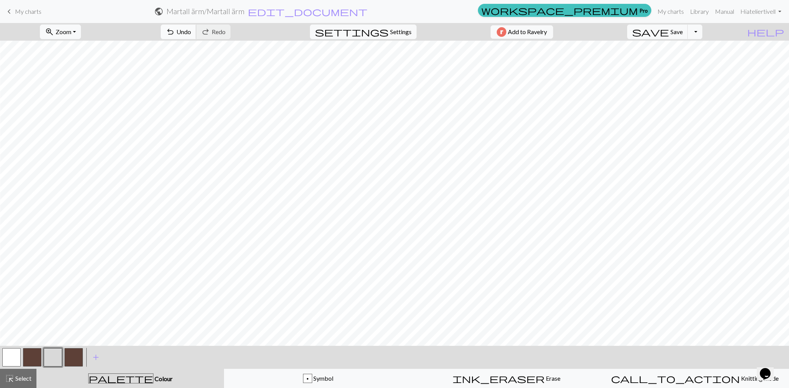
click at [175, 30] on span "undo" at bounding box center [170, 31] width 9 height 11
click at [26, 377] on span "Select" at bounding box center [22, 378] width 17 height 7
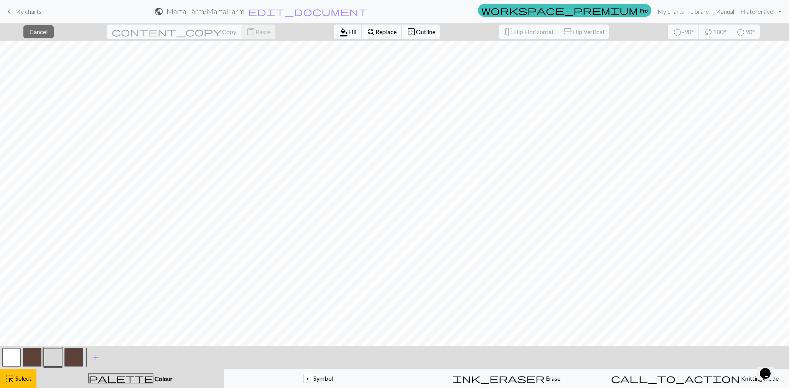
click at [348, 30] on span "Fill" at bounding box center [352, 31] width 8 height 7
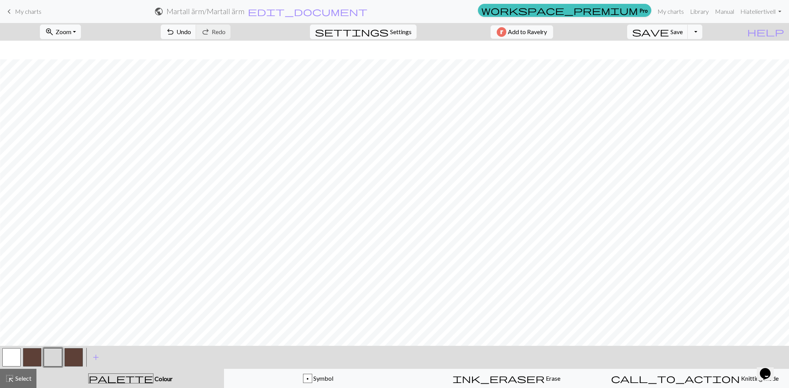
scroll to position [19, 7]
click at [22, 378] on span "Select" at bounding box center [22, 378] width 17 height 7
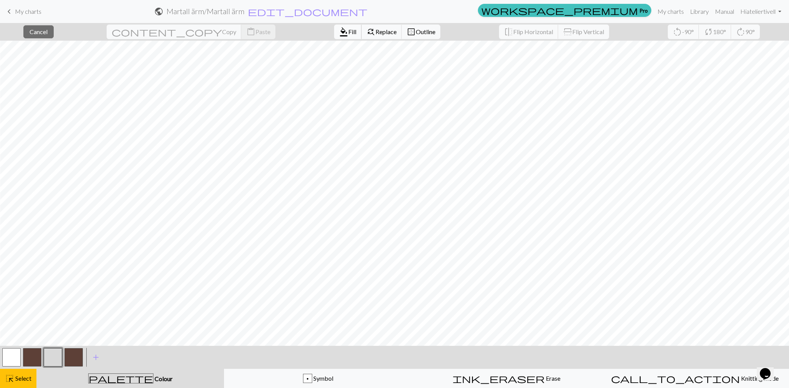
click at [339, 32] on span "format_color_fill" at bounding box center [343, 31] width 9 height 11
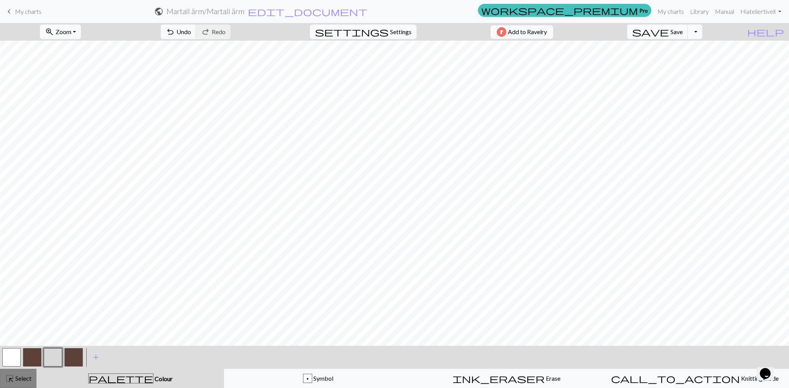
click at [18, 375] on span "Select" at bounding box center [22, 378] width 17 height 7
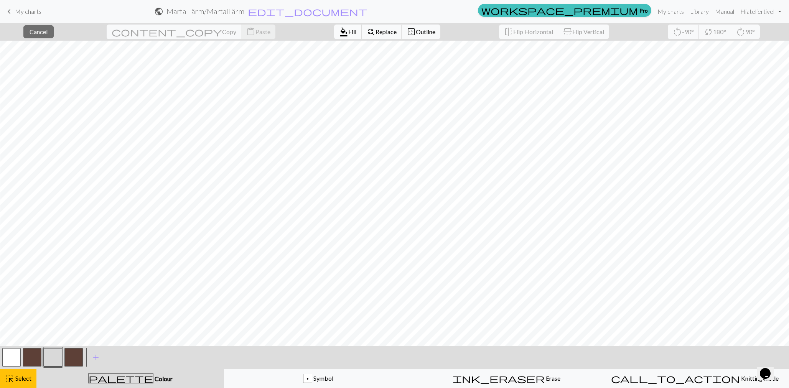
click at [339, 31] on span "format_color_fill" at bounding box center [343, 31] width 9 height 11
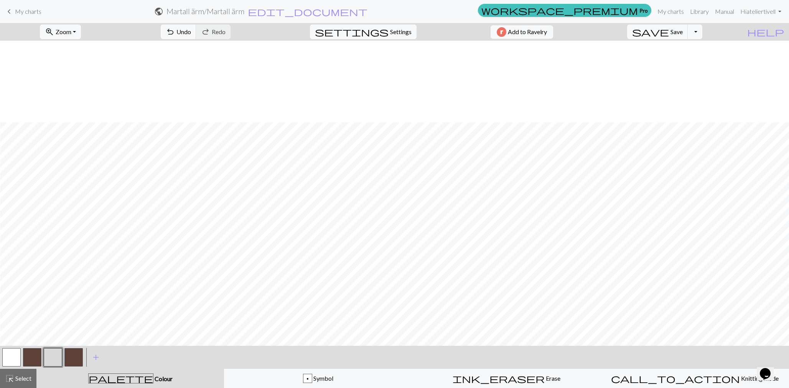
scroll to position [112, 7]
click at [20, 377] on span "Select" at bounding box center [22, 378] width 17 height 7
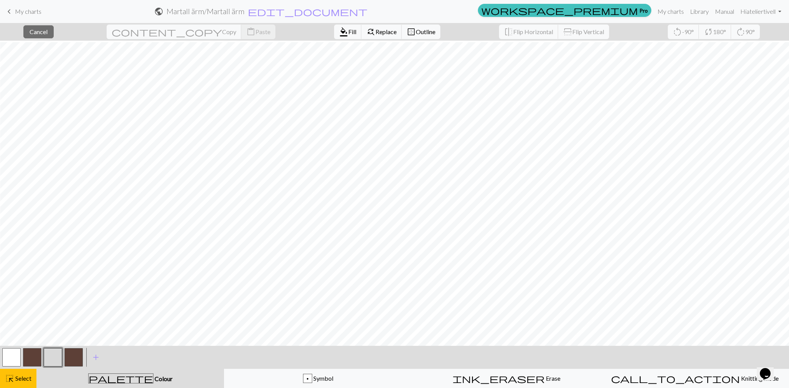
scroll to position [109, 7]
click at [348, 33] on span "Fill" at bounding box center [352, 31] width 8 height 7
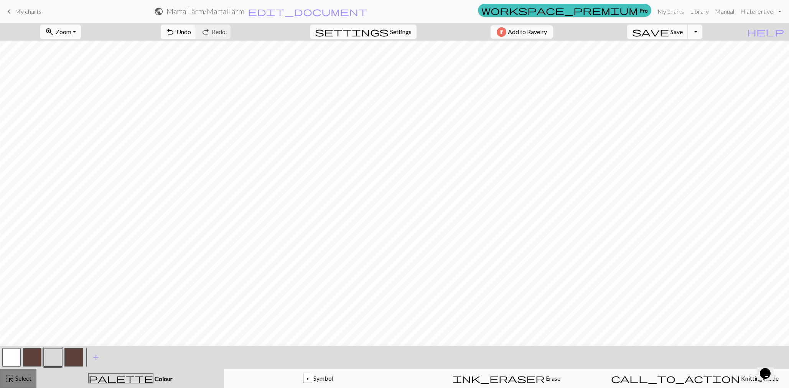
click at [19, 377] on span "Select" at bounding box center [22, 378] width 17 height 7
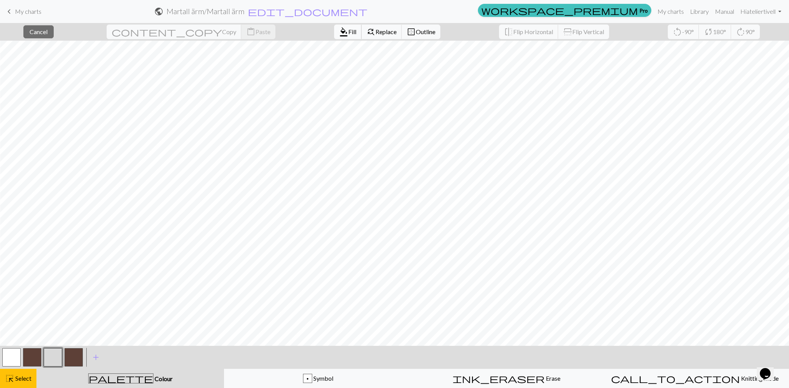
click at [348, 31] on span "Fill" at bounding box center [352, 31] width 8 height 7
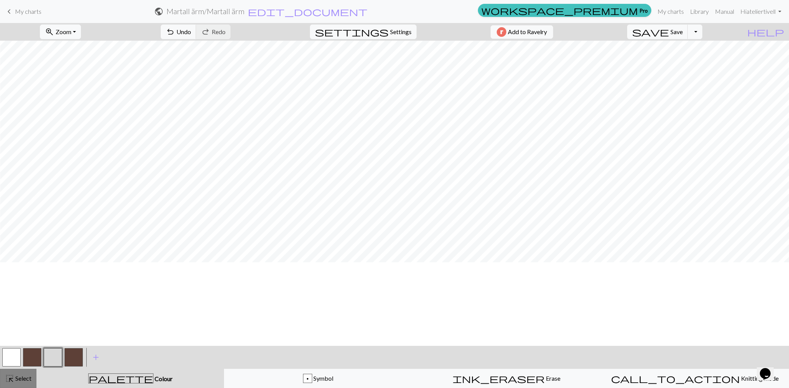
scroll to position [106, 7]
click at [18, 377] on span "Select" at bounding box center [22, 378] width 17 height 7
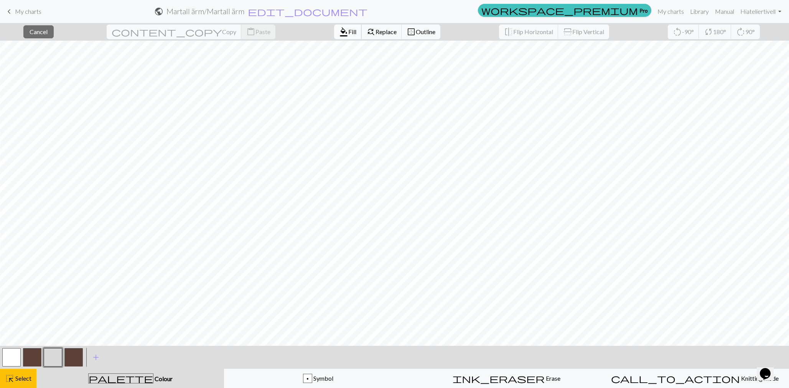
click at [348, 34] on span "Fill" at bounding box center [352, 31] width 8 height 7
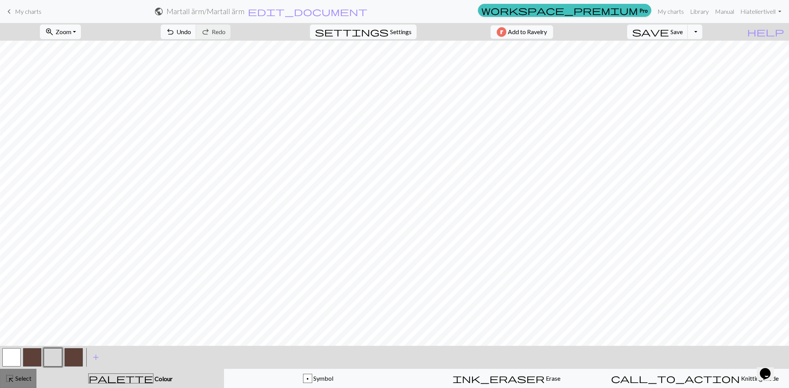
click at [13, 382] on span "highlight_alt" at bounding box center [9, 378] width 9 height 11
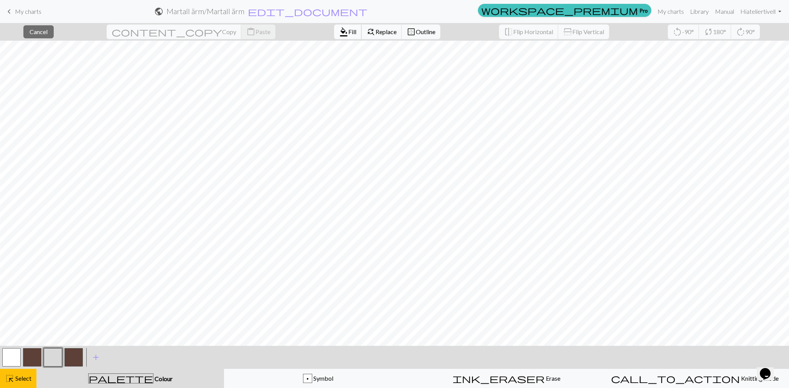
click at [339, 34] on span "format_color_fill" at bounding box center [343, 31] width 9 height 11
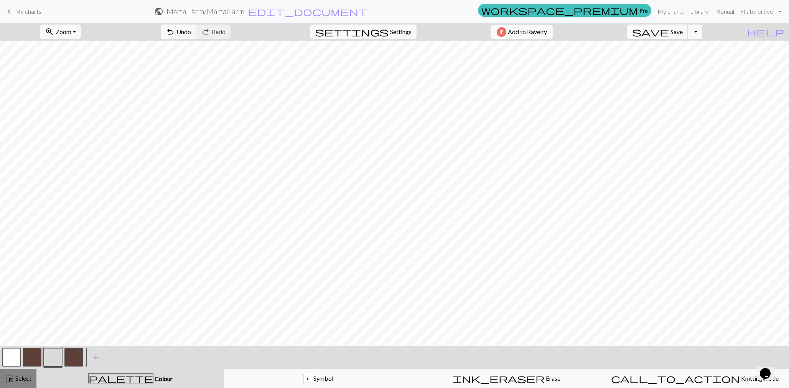
click at [15, 377] on span "Select" at bounding box center [22, 378] width 17 height 7
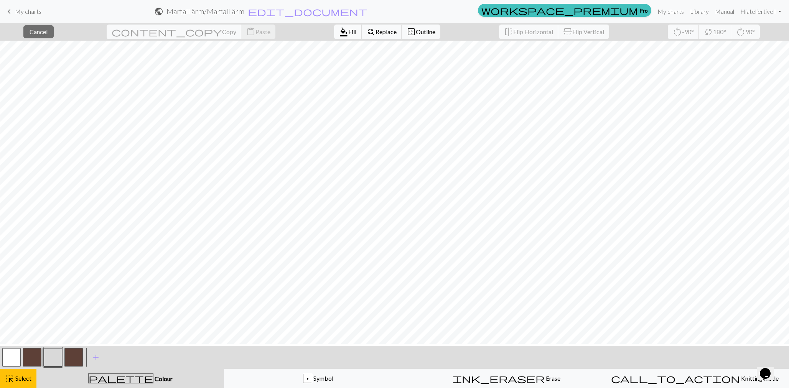
scroll to position [106, 7]
click at [348, 35] on span "Fill" at bounding box center [352, 31] width 8 height 7
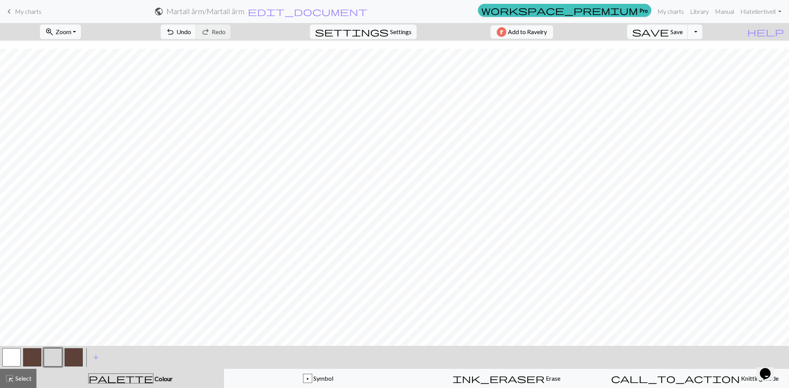
scroll to position [196, 7]
click at [23, 373] on button "highlight_alt Select Select" at bounding box center [18, 378] width 36 height 19
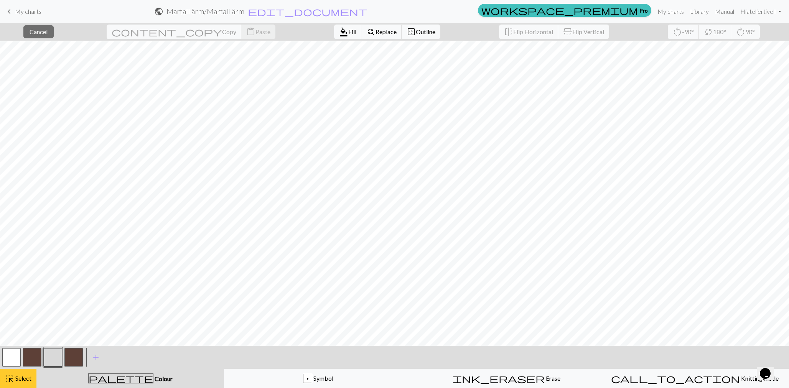
scroll to position [192, 7]
click at [339, 33] on span "format_color_fill" at bounding box center [343, 31] width 9 height 11
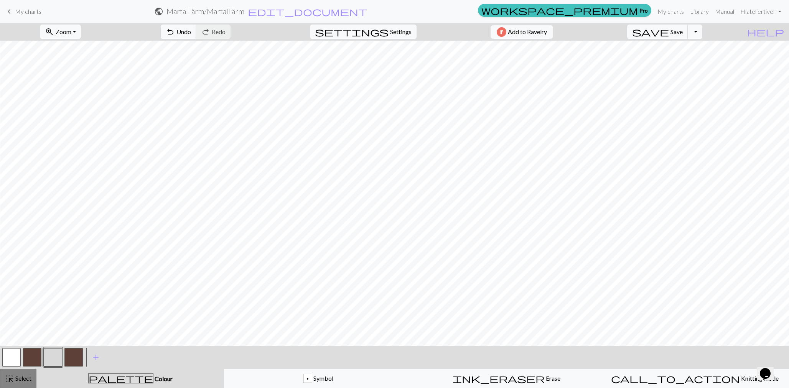
click at [17, 380] on div "highlight_alt Select Select" at bounding box center [18, 378] width 26 height 9
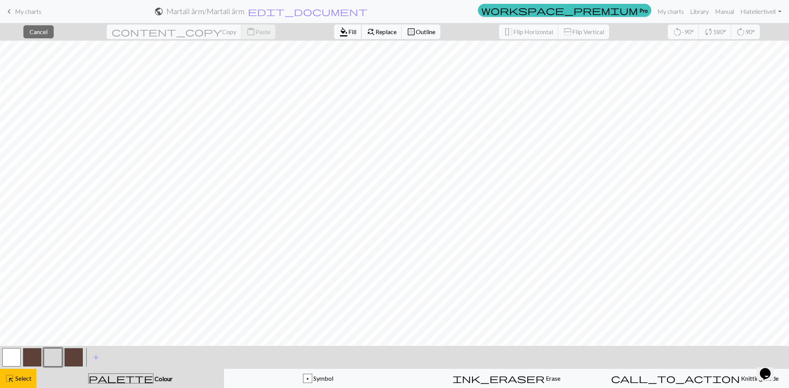
scroll to position [191, 7]
click at [334, 33] on button "format_color_fill Fill" at bounding box center [348, 32] width 28 height 15
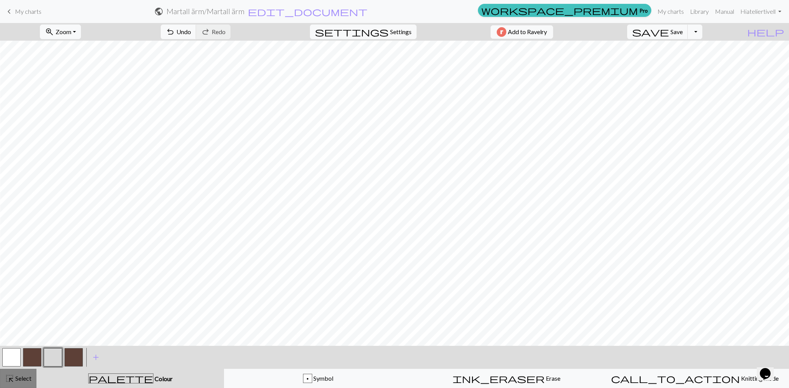
click at [29, 381] on span "Select" at bounding box center [22, 378] width 17 height 7
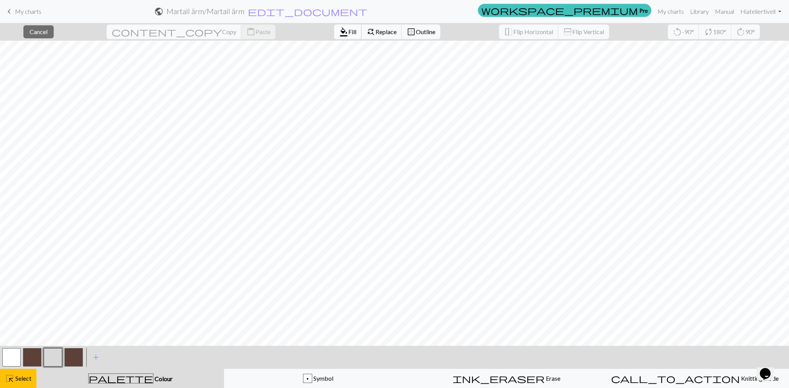
click at [348, 30] on span "Fill" at bounding box center [352, 31] width 8 height 7
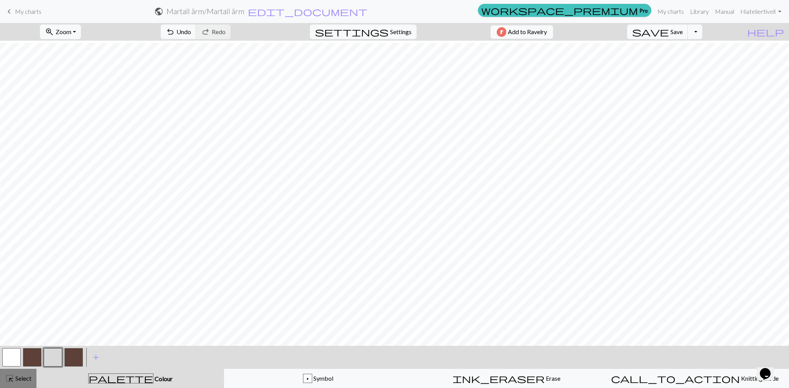
scroll to position [296, 7]
click at [21, 374] on div "highlight_alt Select Select" at bounding box center [18, 378] width 26 height 9
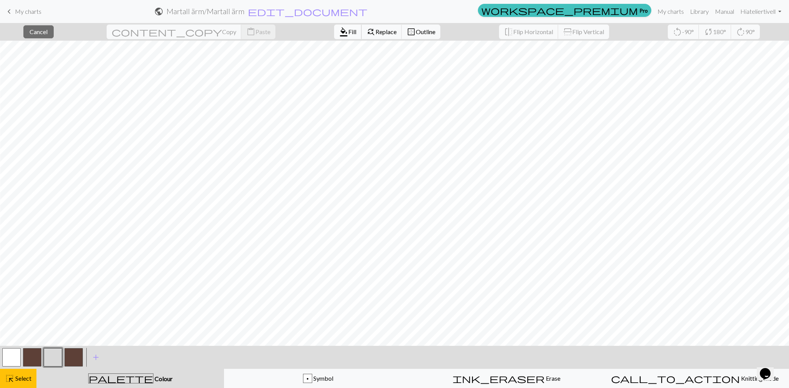
click at [348, 33] on span "Fill" at bounding box center [352, 31] width 8 height 7
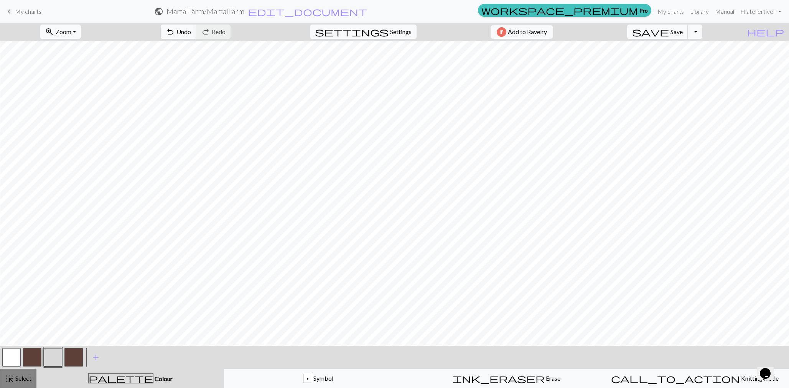
click at [15, 377] on span "Select" at bounding box center [22, 378] width 17 height 7
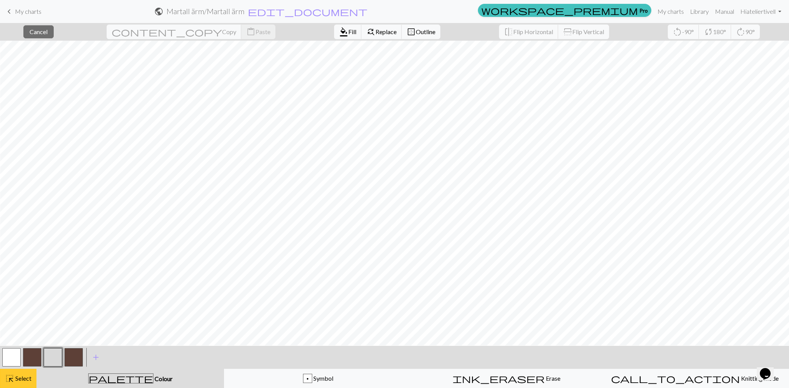
scroll to position [298, 7]
click at [339, 31] on span "format_color_fill" at bounding box center [343, 31] width 9 height 11
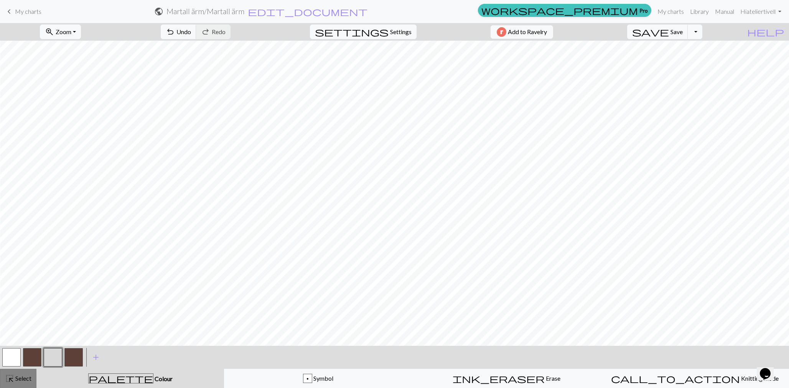
click at [10, 379] on span "highlight_alt" at bounding box center [9, 378] width 9 height 11
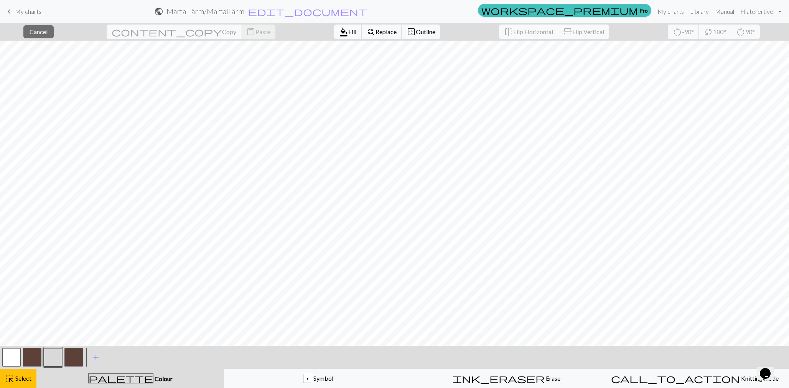
click at [348, 35] on span "Fill" at bounding box center [352, 31] width 8 height 7
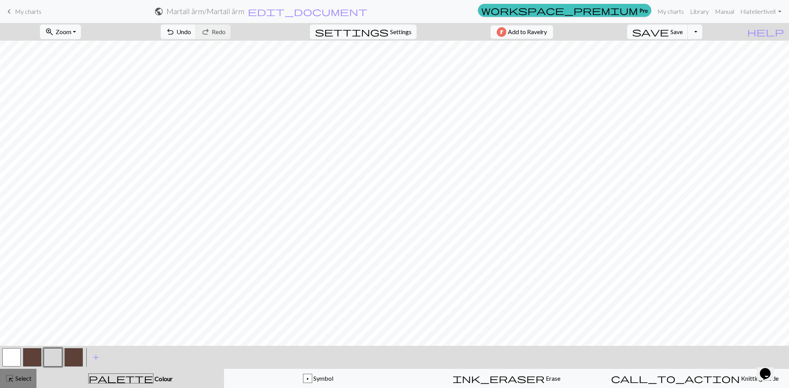
click at [27, 381] on span "Select" at bounding box center [22, 378] width 17 height 7
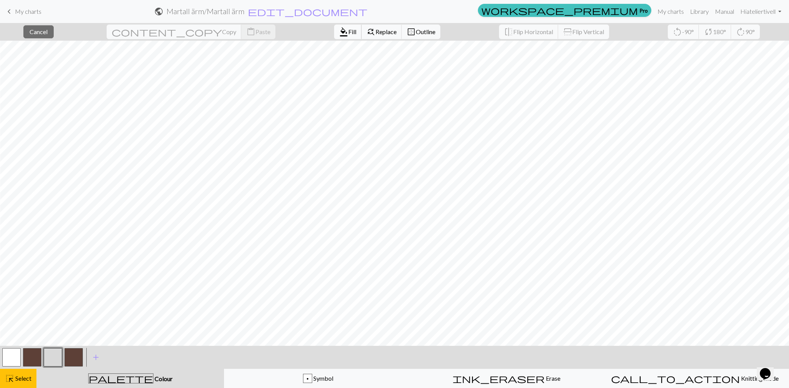
click at [348, 34] on span "Fill" at bounding box center [352, 31] width 8 height 7
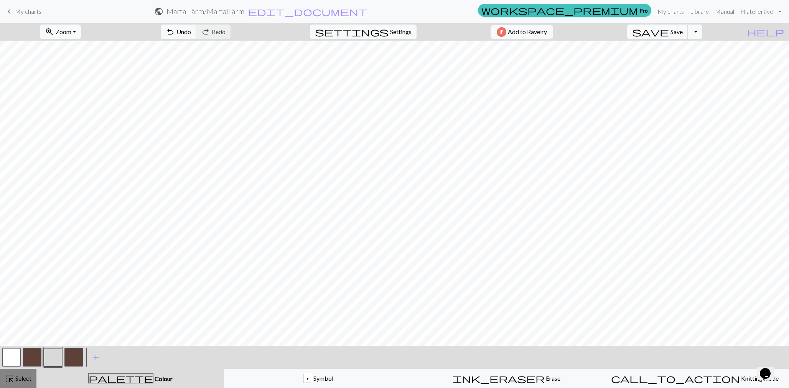
click at [20, 376] on span "Select" at bounding box center [22, 378] width 17 height 7
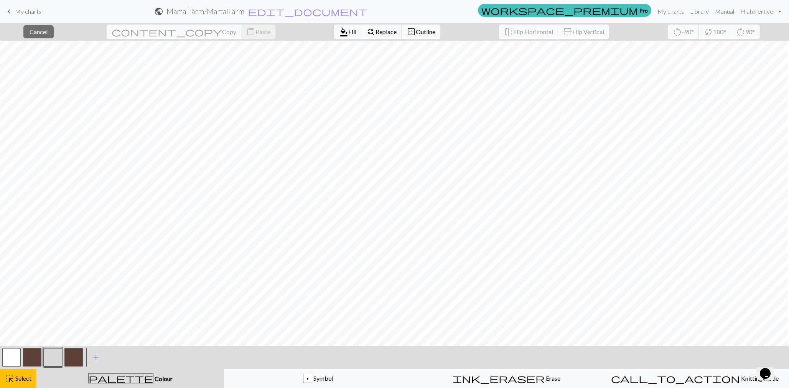
scroll to position [299, 6]
click at [348, 30] on span "Fill" at bounding box center [352, 31] width 8 height 7
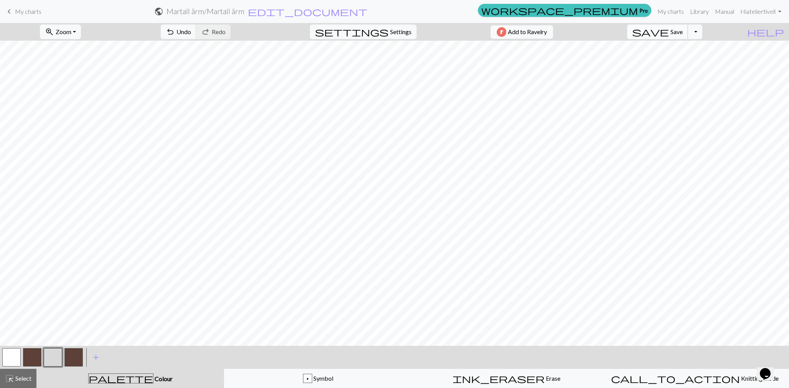
click at [683, 31] on span "Save" at bounding box center [676, 31] width 12 height 7
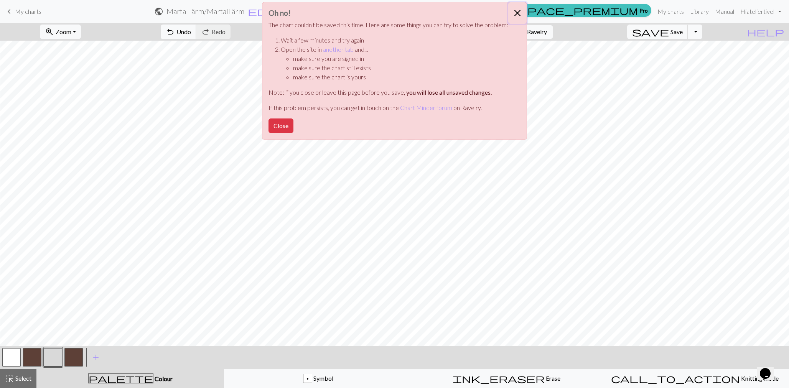
click at [515, 13] on button "Close" at bounding box center [517, 12] width 18 height 21
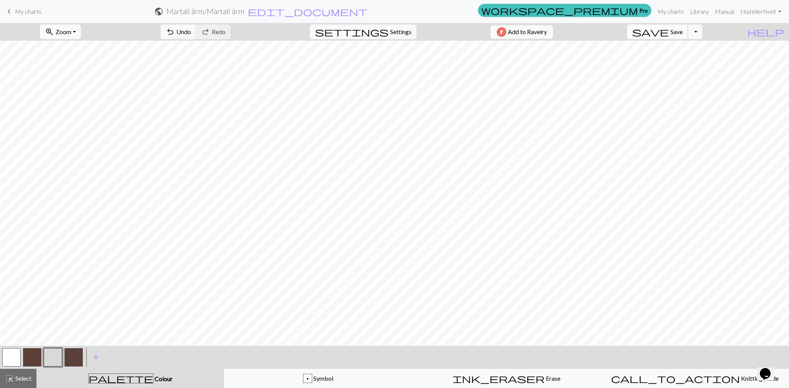
click at [669, 32] on span "save" at bounding box center [650, 31] width 37 height 11
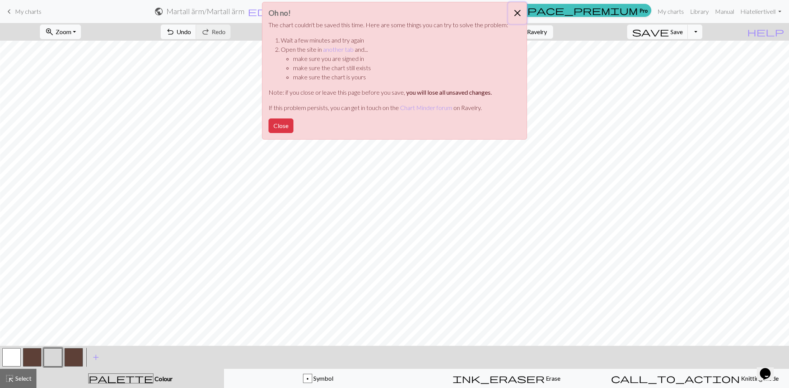
click at [516, 13] on button "Close" at bounding box center [517, 12] width 18 height 21
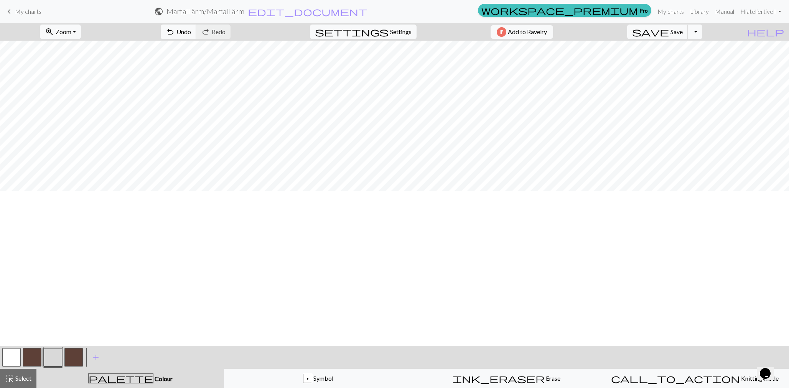
scroll to position [0, 6]
click at [669, 33] on span "save" at bounding box center [650, 31] width 37 height 11
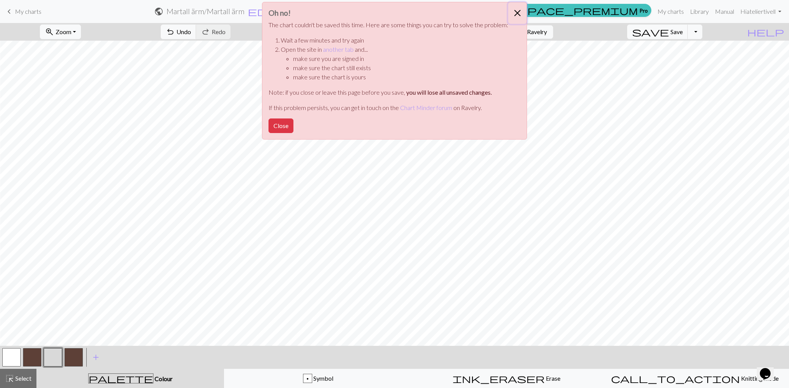
click at [515, 10] on button "Close" at bounding box center [517, 12] width 18 height 21
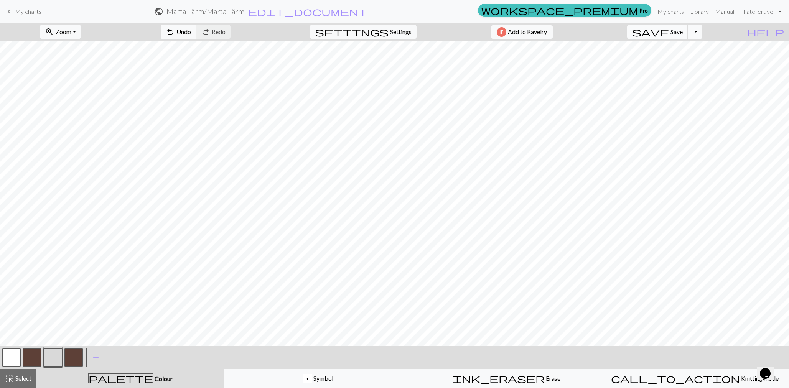
click at [683, 31] on span "Save" at bounding box center [676, 31] width 12 height 7
click at [31, 354] on button "button" at bounding box center [32, 357] width 18 height 18
click at [81, 35] on button "zoom_in Zoom Zoom" at bounding box center [60, 32] width 41 height 15
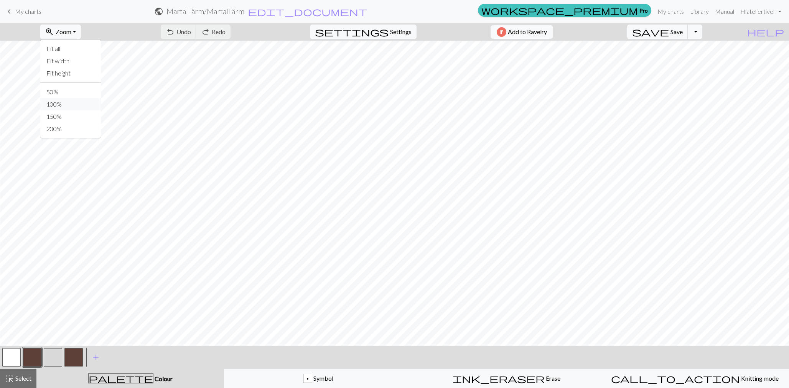
click at [78, 102] on button "100%" at bounding box center [70, 104] width 61 height 12
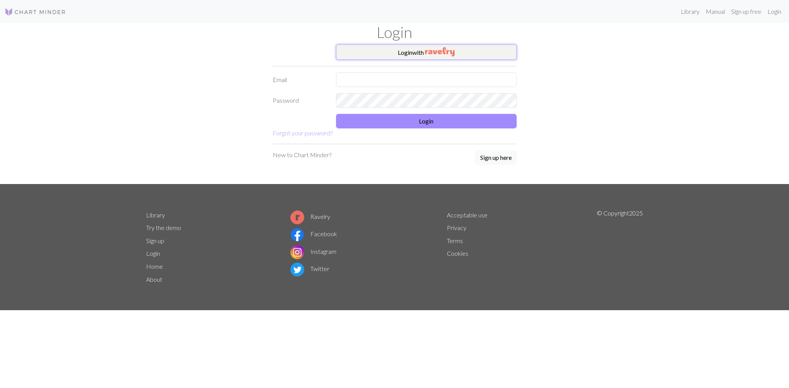
click at [412, 54] on button "Login with" at bounding box center [426, 51] width 181 height 15
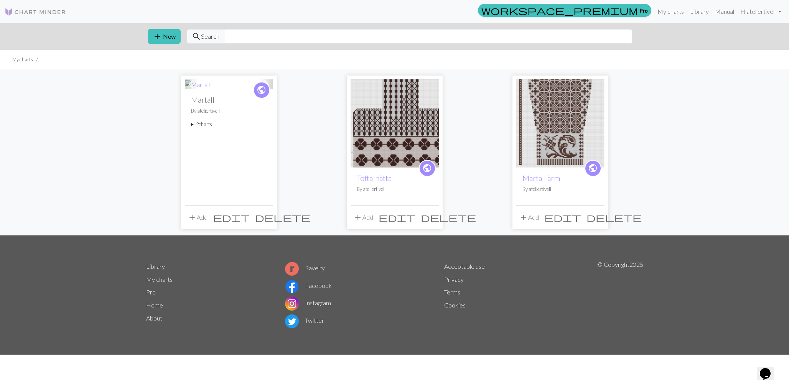
click at [546, 151] on img at bounding box center [560, 123] width 88 height 88
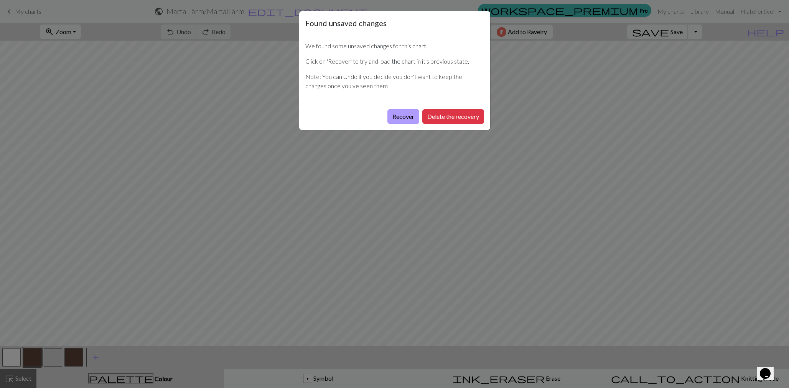
click at [397, 117] on button "Recover" at bounding box center [403, 116] width 32 height 15
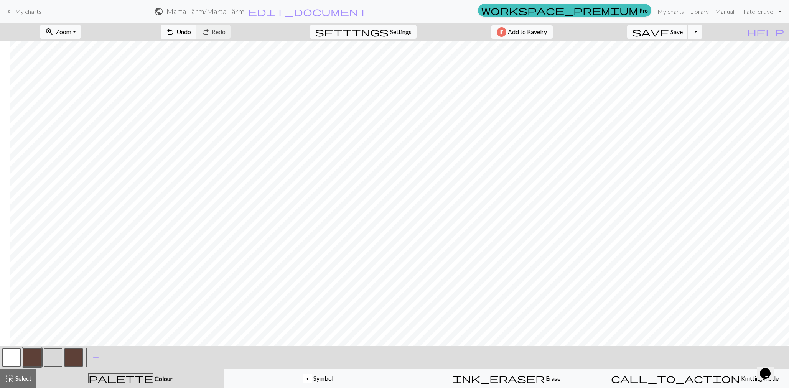
scroll to position [1037, 681]
click at [685, 28] on button "save Save Save" at bounding box center [657, 32] width 61 height 15
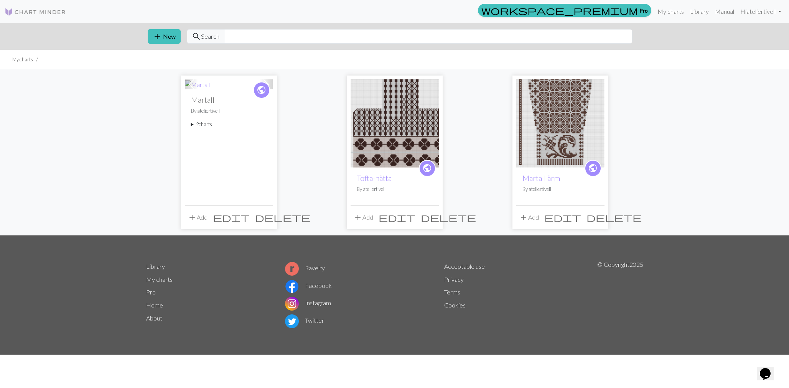
click at [556, 92] on img at bounding box center [560, 123] width 88 height 88
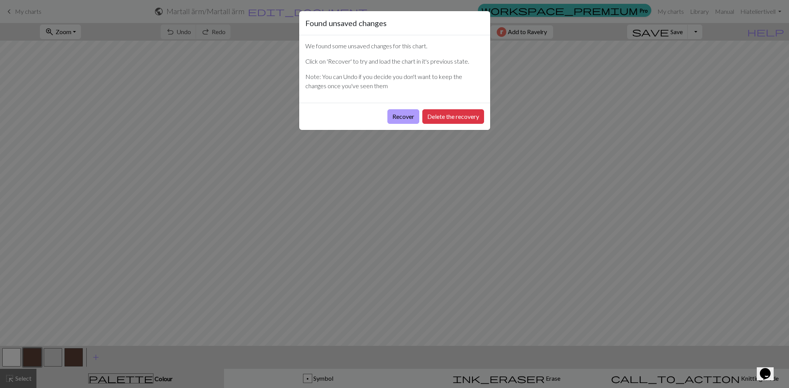
click at [406, 118] on button "Recover" at bounding box center [403, 116] width 32 height 15
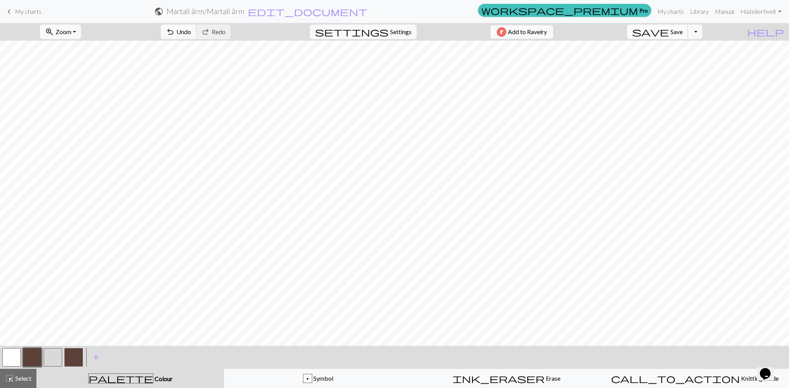
click at [686, 36] on button "save Save Save" at bounding box center [657, 32] width 61 height 15
click at [81, 27] on button "zoom_in Zoom Zoom" at bounding box center [60, 32] width 41 height 15
click at [72, 90] on button "50%" at bounding box center [70, 92] width 61 height 12
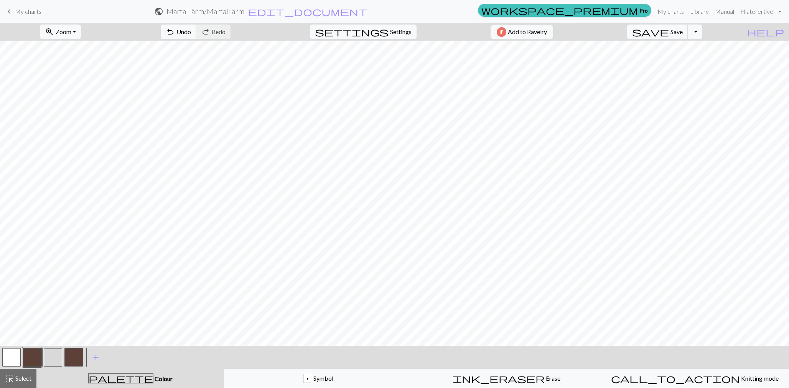
drag, startPoint x: 61, startPoint y: 358, endPoint x: 72, endPoint y: 347, distance: 15.7
click at [61, 358] on button "button" at bounding box center [53, 357] width 18 height 18
click at [64, 25] on button "zoom_in Zoom Zoom" at bounding box center [60, 32] width 41 height 15
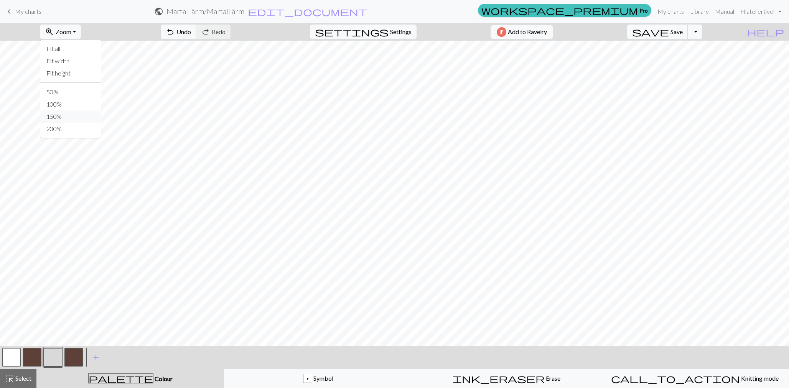
click at [68, 114] on button "150%" at bounding box center [70, 116] width 61 height 12
drag, startPoint x: 33, startPoint y: 357, endPoint x: 46, endPoint y: 350, distance: 14.6
click at [33, 357] on button "button" at bounding box center [32, 357] width 18 height 18
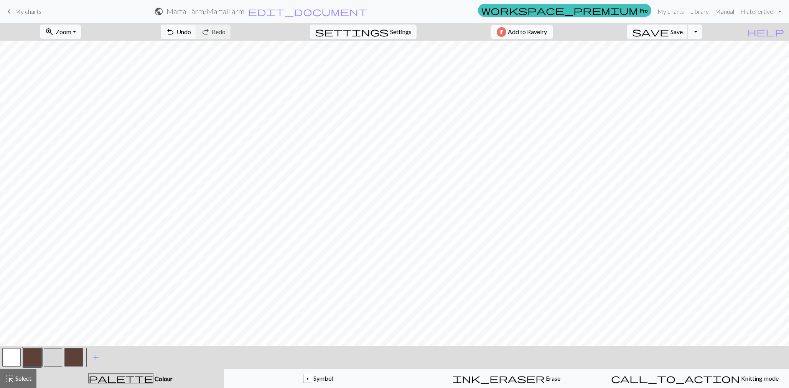
click at [53, 357] on button "button" at bounding box center [53, 357] width 18 height 18
click at [30, 359] on button "button" at bounding box center [32, 357] width 18 height 18
click at [71, 30] on span "Zoom" at bounding box center [64, 31] width 16 height 7
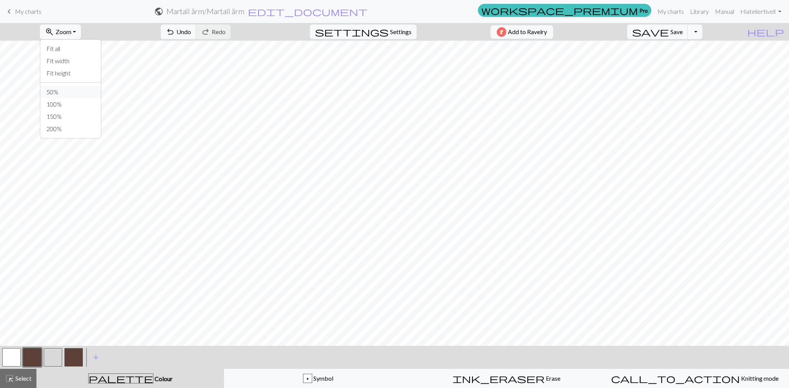
click at [84, 88] on button "50%" at bounding box center [70, 92] width 61 height 12
click at [70, 33] on span "Zoom" at bounding box center [64, 31] width 16 height 7
click at [81, 35] on button "zoom_in Zoom Zoom" at bounding box center [60, 32] width 41 height 15
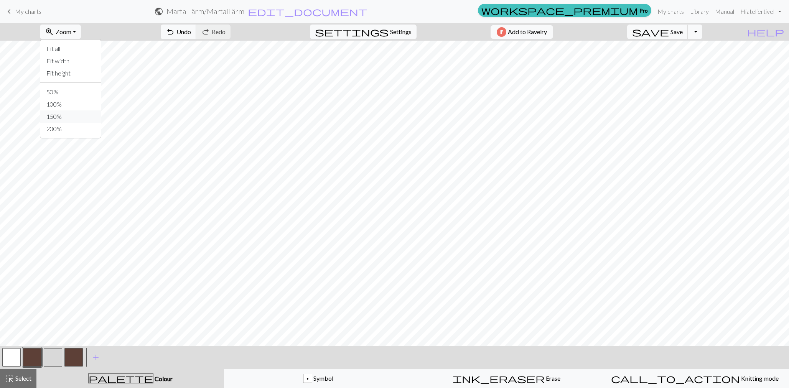
click at [74, 111] on button "150%" at bounding box center [70, 116] width 61 height 12
drag, startPoint x: 53, startPoint y: 359, endPoint x: 62, endPoint y: 349, distance: 13.6
click at [52, 359] on button "button" at bounding box center [53, 357] width 18 height 18
click at [31, 354] on button "button" at bounding box center [32, 357] width 18 height 18
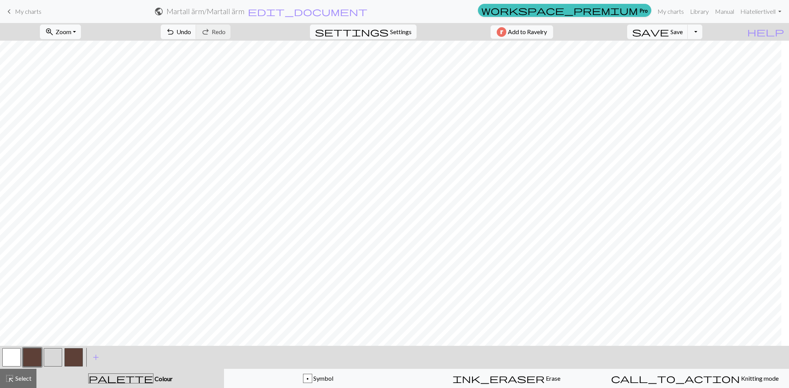
scroll to position [1249, 1044]
click at [53, 356] on button "button" at bounding box center [53, 357] width 18 height 18
click at [29, 360] on button "button" at bounding box center [32, 357] width 18 height 18
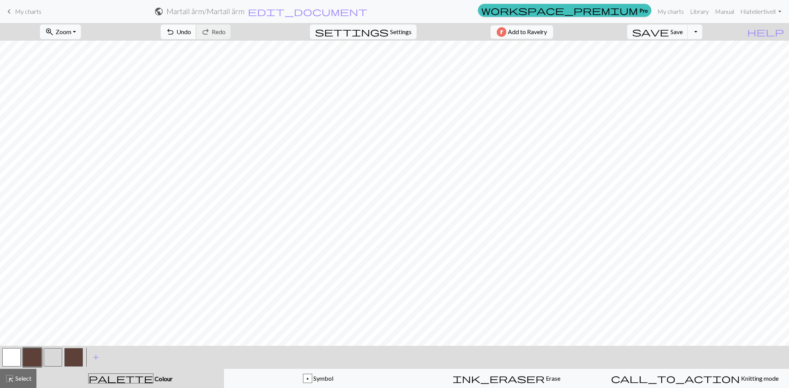
drag, startPoint x: 213, startPoint y: 26, endPoint x: 221, endPoint y: 30, distance: 8.8
click at [196, 26] on button "undo Undo Undo" at bounding box center [179, 32] width 36 height 15
click at [53, 355] on button "button" at bounding box center [53, 357] width 18 height 18
click at [31, 356] on button "button" at bounding box center [32, 357] width 18 height 18
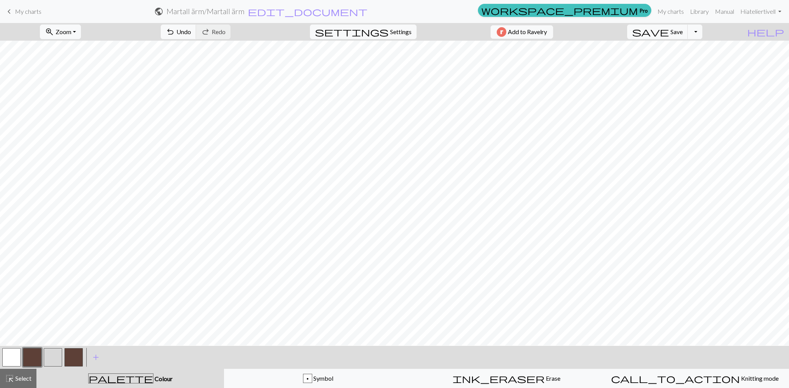
scroll to position [710, 722]
click at [191, 35] on span "Undo" at bounding box center [183, 31] width 15 height 7
click at [191, 31] on span "Undo" at bounding box center [183, 31] width 15 height 7
click at [191, 30] on span "Undo" at bounding box center [183, 31] width 15 height 7
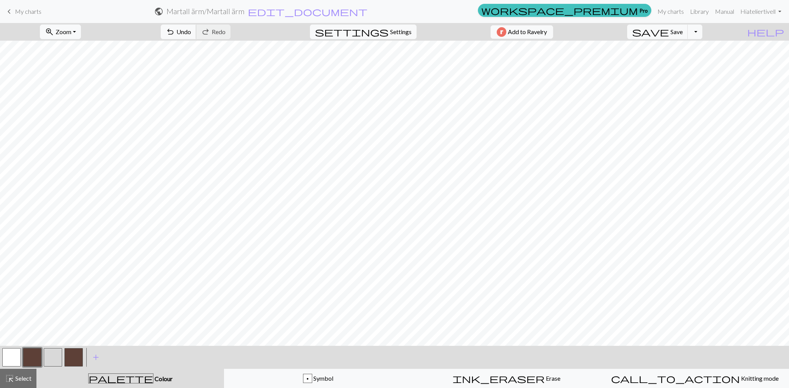
drag, startPoint x: 214, startPoint y: 32, endPoint x: 221, endPoint y: 39, distance: 10.0
click at [191, 32] on span "Undo" at bounding box center [183, 31] width 15 height 7
click at [683, 33] on button "save Save Save" at bounding box center [657, 32] width 61 height 15
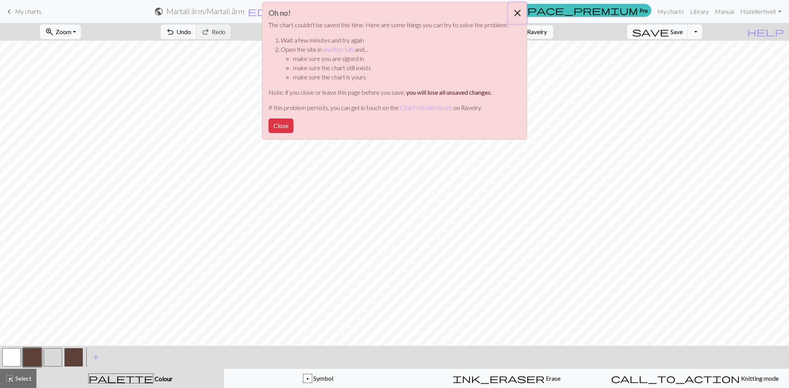
click at [517, 12] on button "Close" at bounding box center [517, 12] width 18 height 21
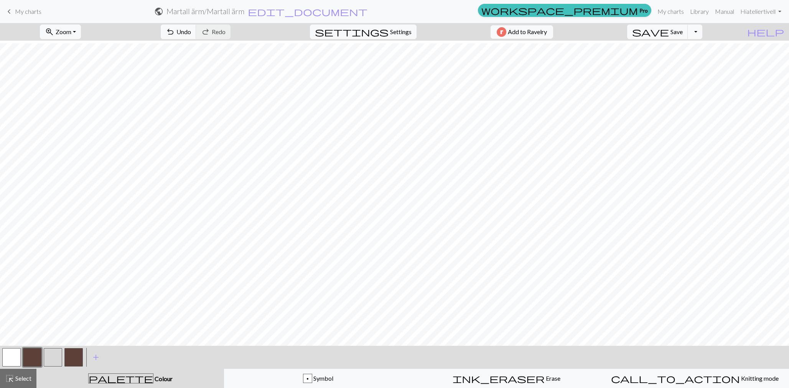
scroll to position [188, 603]
click at [683, 33] on span "Save" at bounding box center [676, 31] width 12 height 7
click at [96, 354] on span "add" at bounding box center [95, 357] width 9 height 11
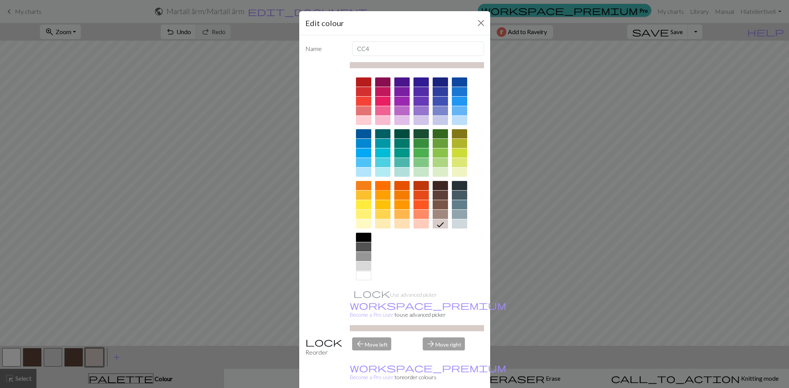
click at [383, 186] on div at bounding box center [382, 185] width 15 height 9
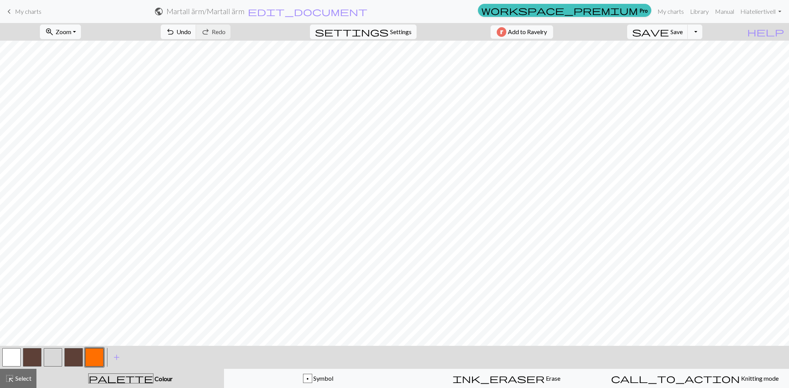
drag, startPoint x: 27, startPoint y: 357, endPoint x: 48, endPoint y: 349, distance: 23.1
click at [26, 357] on button "button" at bounding box center [32, 357] width 18 height 18
click at [71, 32] on span "Zoom" at bounding box center [64, 31] width 16 height 7
click at [60, 91] on button "50%" at bounding box center [70, 92] width 61 height 12
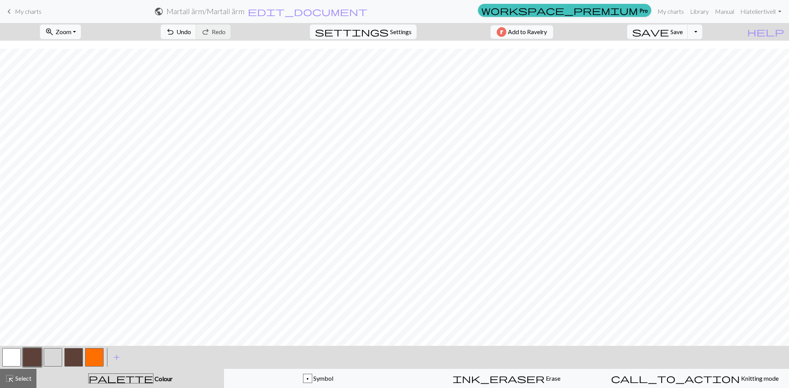
scroll to position [335, 7]
drag, startPoint x: 49, startPoint y: 355, endPoint x: 61, endPoint y: 346, distance: 15.0
click at [48, 354] on button "button" at bounding box center [53, 357] width 18 height 18
drag, startPoint x: 34, startPoint y: 352, endPoint x: 39, endPoint y: 351, distance: 4.9
click at [39, 351] on button "button" at bounding box center [32, 357] width 18 height 18
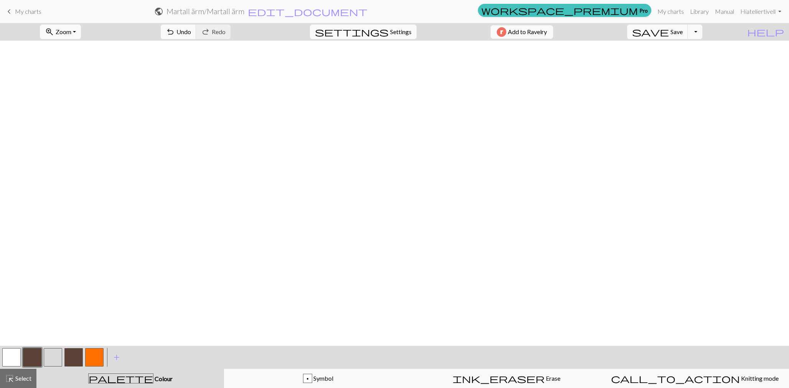
scroll to position [0, 7]
click at [56, 360] on button "button" at bounding box center [53, 357] width 18 height 18
click at [29, 375] on span "Select" at bounding box center [22, 378] width 17 height 7
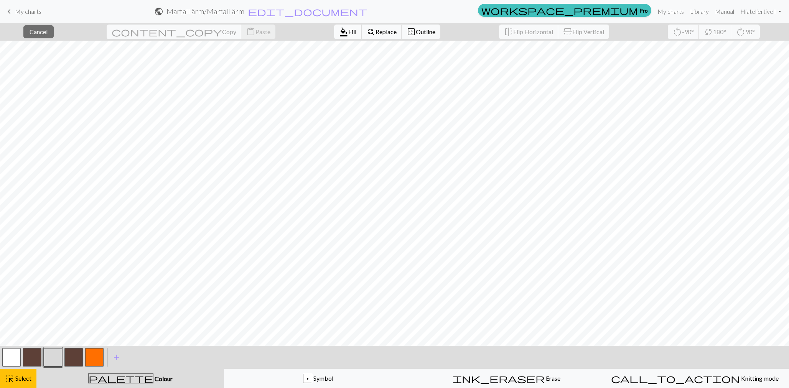
click at [339, 31] on span "format_color_fill" at bounding box center [343, 31] width 9 height 11
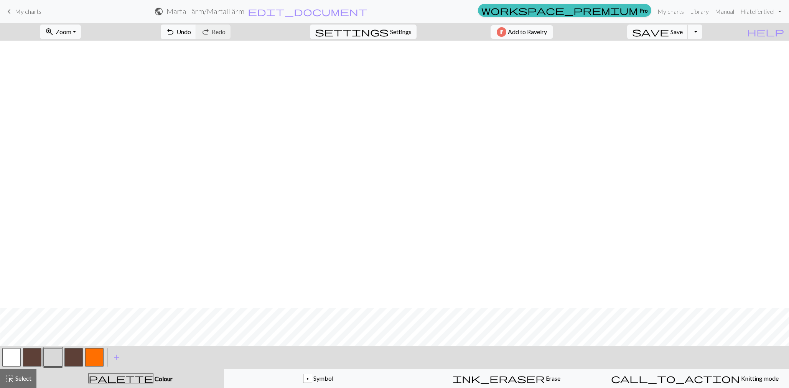
scroll to position [267, 7]
click at [18, 377] on span "Select" at bounding box center [22, 378] width 17 height 7
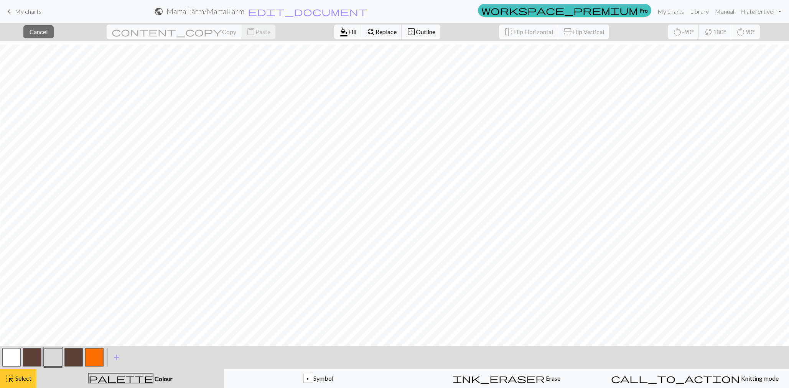
scroll to position [262, 7]
click at [339, 29] on span "format_color_fill" at bounding box center [343, 31] width 9 height 11
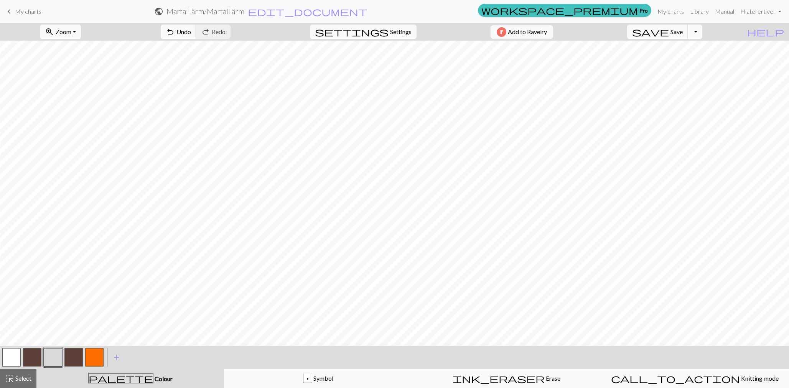
click at [94, 352] on button "button" at bounding box center [94, 357] width 18 height 18
click at [31, 358] on button "button" at bounding box center [32, 357] width 18 height 18
click at [71, 33] on span "Zoom" at bounding box center [64, 31] width 16 height 7
click at [76, 115] on button "150%" at bounding box center [70, 116] width 61 height 12
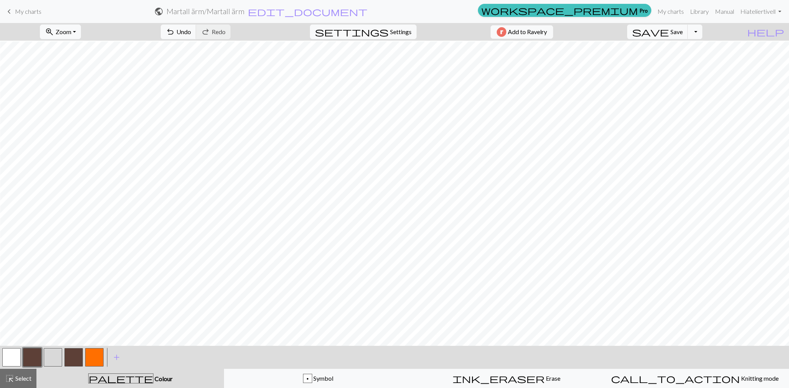
scroll to position [1221, 1223]
click at [669, 31] on span "save" at bounding box center [650, 31] width 37 height 11
click at [33, 352] on button "button" at bounding box center [32, 357] width 18 height 18
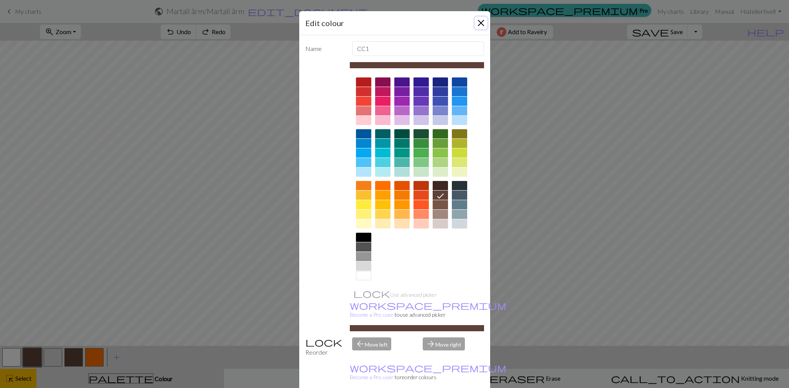
click at [482, 22] on button "Close" at bounding box center [481, 23] width 12 height 12
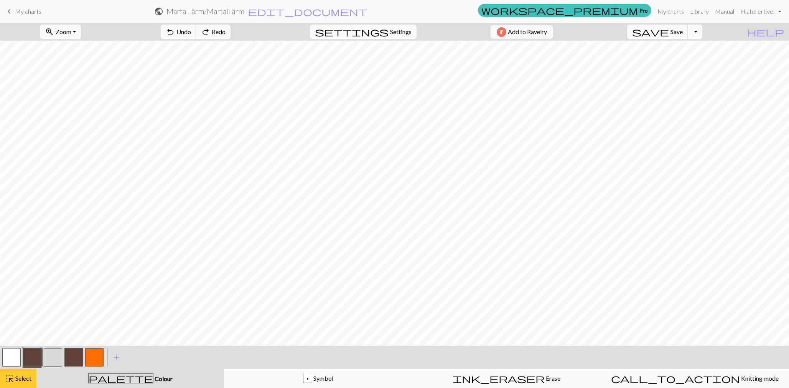
drag, startPoint x: 15, startPoint y: 379, endPoint x: 19, endPoint y: 377, distance: 4.1
click at [15, 379] on span "Select" at bounding box center [22, 378] width 17 height 7
click at [683, 29] on span "Save" at bounding box center [676, 31] width 12 height 7
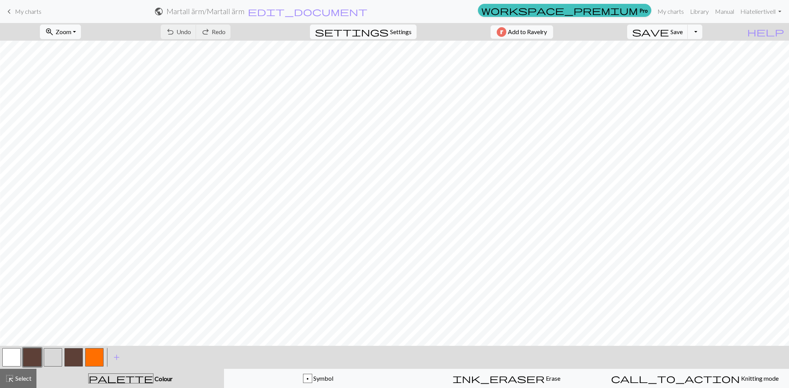
click at [90, 357] on button "button" at bounding box center [94, 357] width 18 height 18
click at [74, 27] on button "zoom_in Zoom Zoom" at bounding box center [60, 32] width 41 height 15
click at [67, 89] on button "50%" at bounding box center [70, 92] width 61 height 12
click at [31, 357] on button "button" at bounding box center [32, 357] width 18 height 18
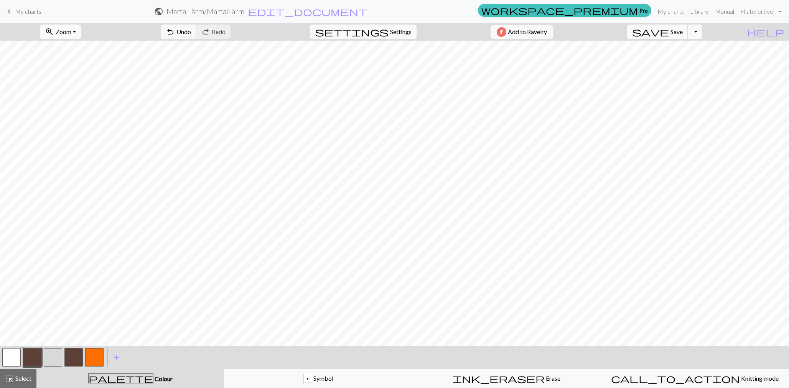
click at [73, 26] on button "zoom_in Zoom Zoom" at bounding box center [60, 32] width 41 height 15
click at [79, 114] on button "150%" at bounding box center [70, 116] width 61 height 12
click at [51, 355] on button "button" at bounding box center [53, 357] width 18 height 18
drag, startPoint x: 30, startPoint y: 355, endPoint x: 35, endPoint y: 347, distance: 9.7
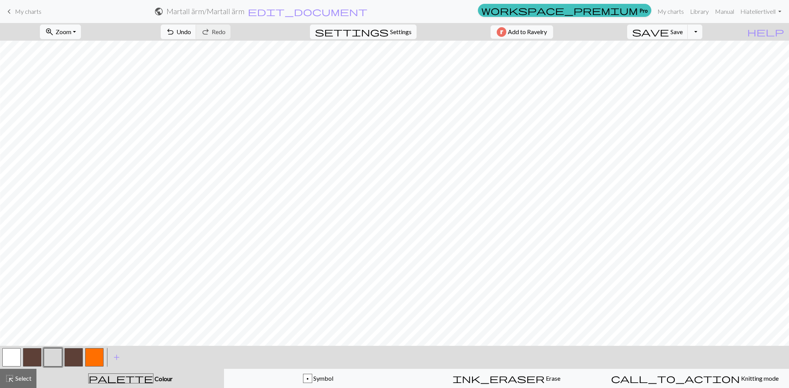
click at [30, 354] on button "button" at bounding box center [32, 357] width 18 height 18
click at [683, 31] on span "Save" at bounding box center [676, 31] width 12 height 7
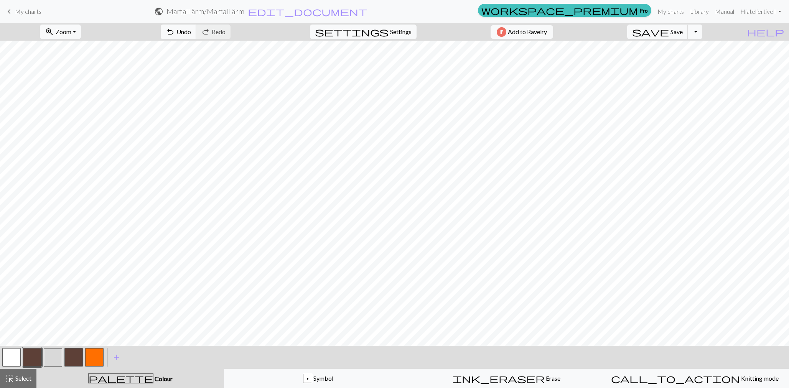
drag, startPoint x: 53, startPoint y: 352, endPoint x: 59, endPoint y: 346, distance: 8.7
click at [59, 346] on div "< >" at bounding box center [53, 357] width 104 height 23
click at [33, 354] on button "button" at bounding box center [32, 357] width 18 height 18
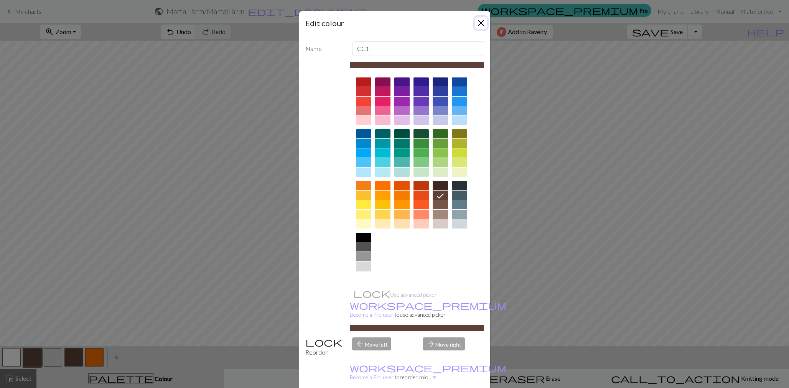
click at [475, 23] on button "Close" at bounding box center [481, 23] width 12 height 12
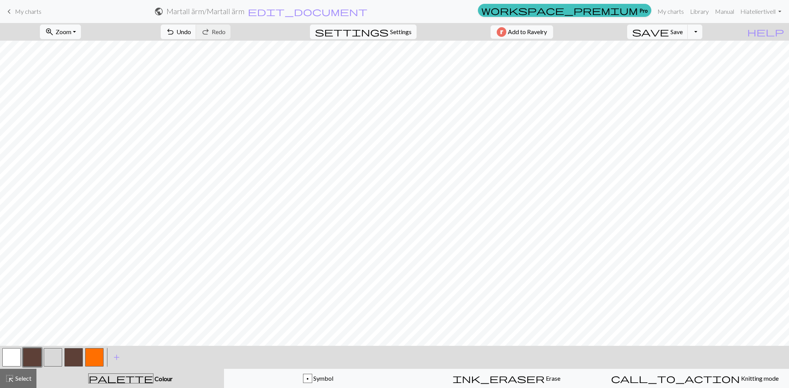
click at [54, 361] on button "button" at bounding box center [53, 357] width 18 height 18
drag, startPoint x: 35, startPoint y: 354, endPoint x: 37, endPoint y: 347, distance: 7.3
click at [35, 353] on button "button" at bounding box center [32, 357] width 18 height 18
click at [682, 38] on button "save Save Save" at bounding box center [657, 32] width 61 height 15
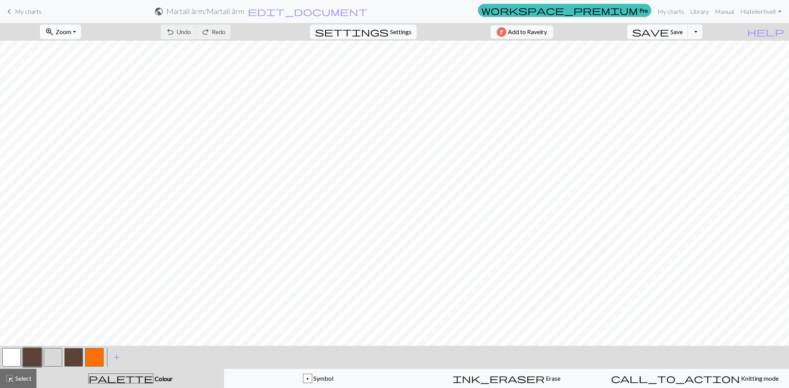
click at [71, 33] on span "Zoom" at bounding box center [64, 31] width 16 height 7
click at [74, 89] on button "50%" at bounding box center [70, 92] width 61 height 12
click at [683, 30] on span "Save" at bounding box center [676, 31] width 12 height 7
click at [702, 33] on button "Toggle Dropdown" at bounding box center [695, 32] width 15 height 15
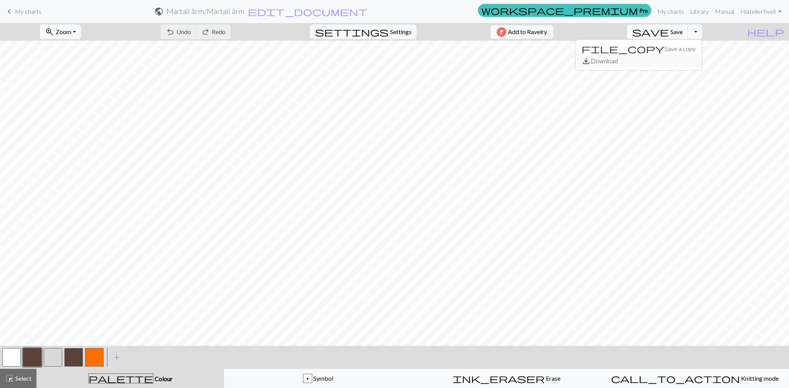
click at [681, 61] on button "save_alt Download" at bounding box center [638, 61] width 127 height 12
click at [702, 34] on button "Toggle Dropdown" at bounding box center [695, 32] width 15 height 15
click at [700, 61] on button "save_alt Download" at bounding box center [638, 61] width 127 height 12
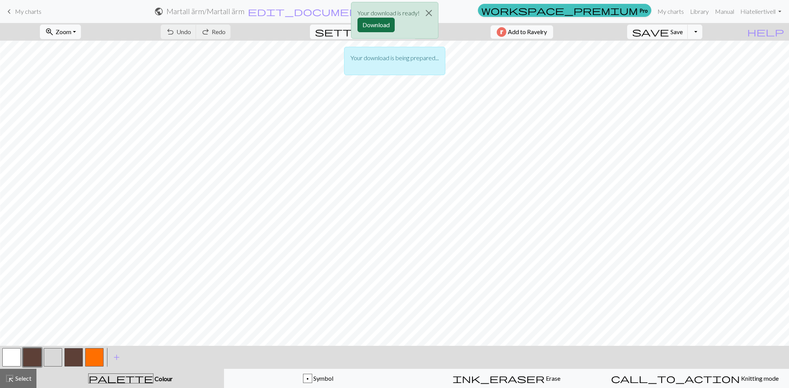
click at [362, 25] on button "Download" at bounding box center [375, 25] width 37 height 15
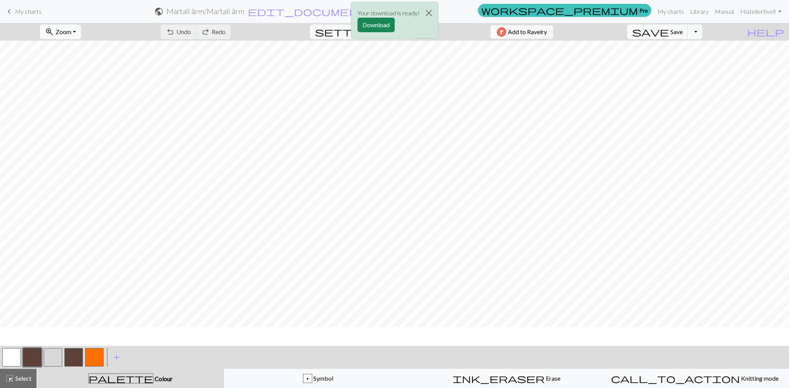
scroll to position [346, 7]
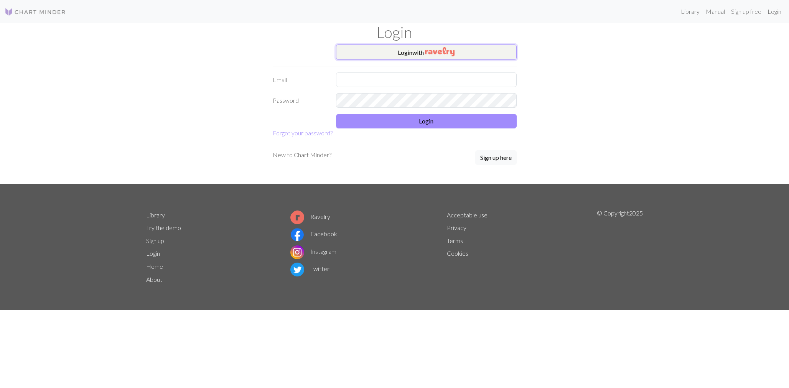
click at [411, 50] on button "Login with" at bounding box center [426, 51] width 181 height 15
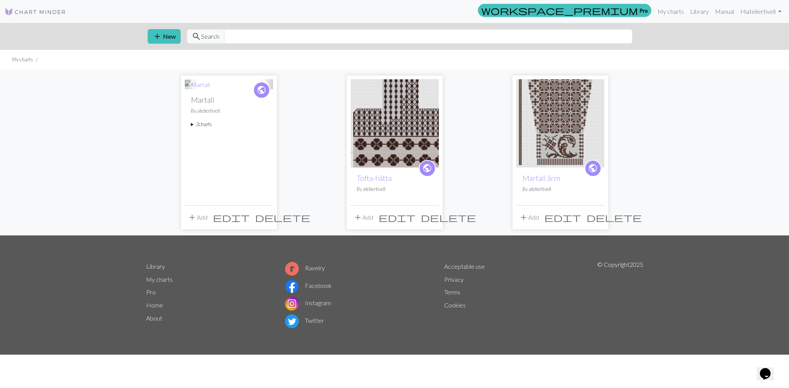
click at [550, 100] on img at bounding box center [560, 123] width 88 height 88
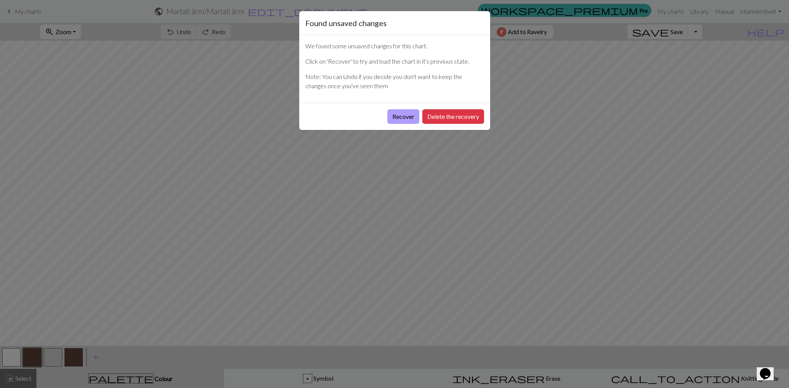
click at [405, 115] on button "Recover" at bounding box center [403, 116] width 32 height 15
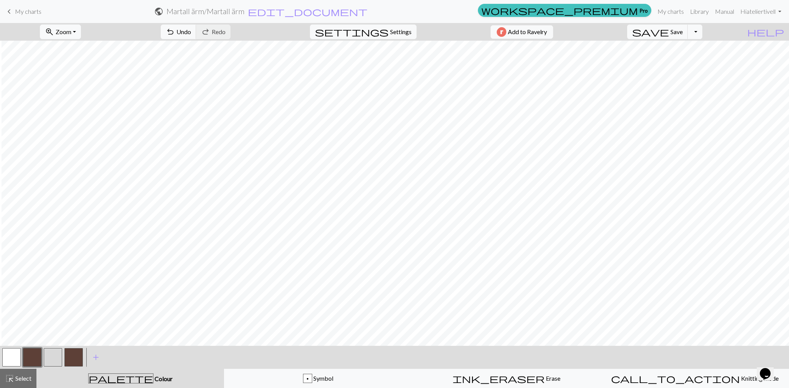
scroll to position [324, 400]
click at [669, 32] on span "save" at bounding box center [650, 31] width 37 height 11
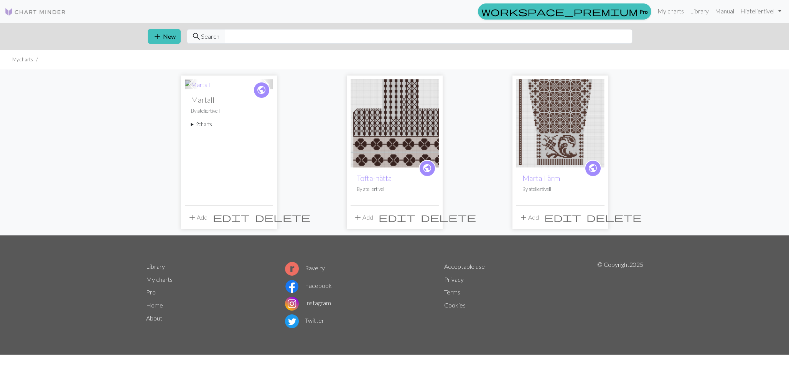
click at [248, 153] on div "public Martall By ateliertivell 2 charts [PERSON_NAME] of [PERSON_NAME]" at bounding box center [229, 147] width 88 height 116
click at [197, 84] on div "Previous Next" at bounding box center [229, 84] width 88 height 10
click at [250, 216] on span "edit" at bounding box center [231, 217] width 37 height 11
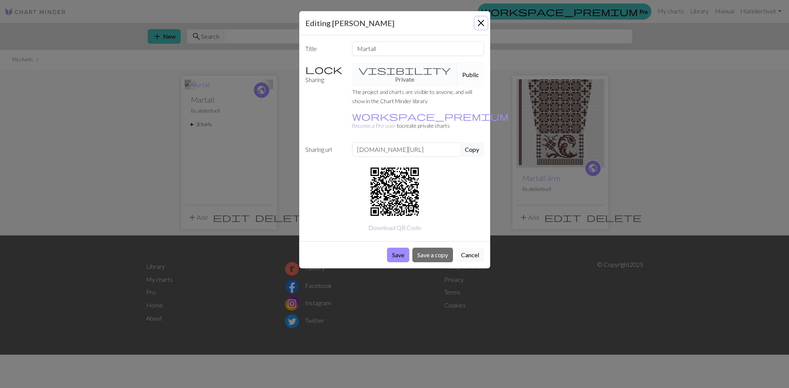
drag, startPoint x: 480, startPoint y: 20, endPoint x: 476, endPoint y: 23, distance: 4.7
click at [479, 20] on button "Close" at bounding box center [481, 23] width 12 height 12
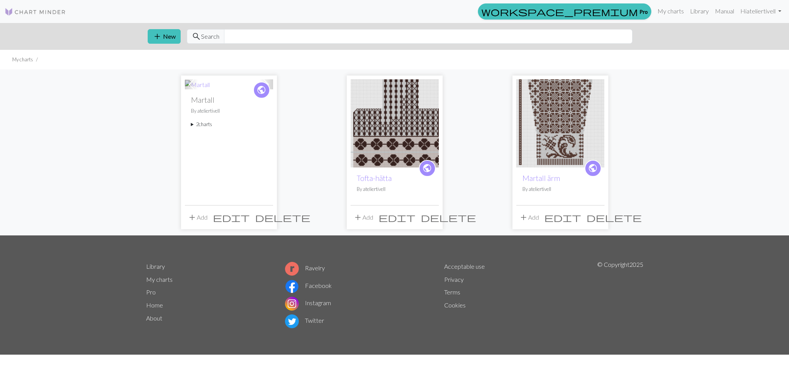
click at [197, 125] on summary "2 charts" at bounding box center [229, 124] width 76 height 7
click at [201, 145] on link "Martall" at bounding box center [204, 141] width 15 height 7
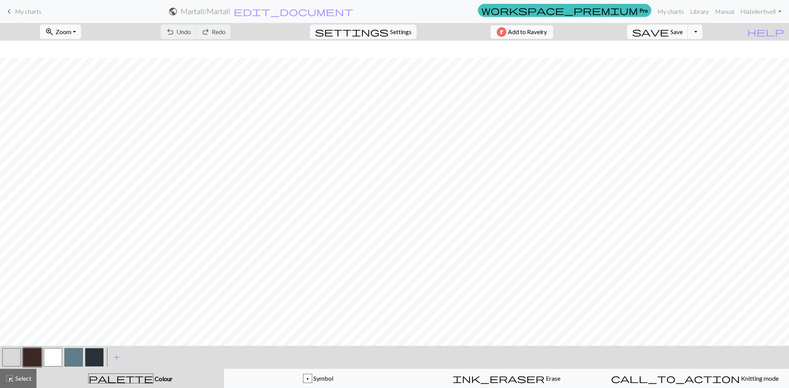
scroll to position [209, 0]
click at [81, 26] on button "zoom_in Zoom Zoom" at bounding box center [60, 32] width 41 height 15
click at [59, 87] on button "50%" at bounding box center [70, 92] width 61 height 12
click at [35, 354] on button "button" at bounding box center [32, 357] width 18 height 18
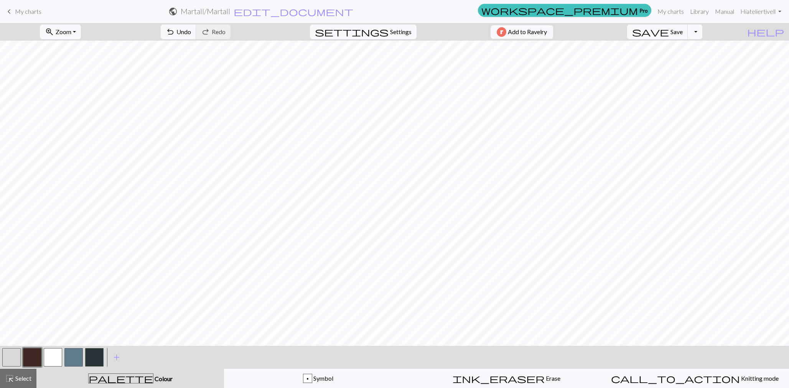
click at [16, 356] on button "button" at bounding box center [11, 357] width 18 height 18
click at [683, 31] on span "Save" at bounding box center [676, 31] width 12 height 7
click at [702, 32] on button "Toggle Dropdown" at bounding box center [695, 32] width 15 height 15
click at [692, 62] on button "save_alt Download" at bounding box center [638, 61] width 127 height 12
click at [369, 25] on button "Download" at bounding box center [375, 25] width 37 height 15
